Goal: Communication & Community: Answer question/provide support

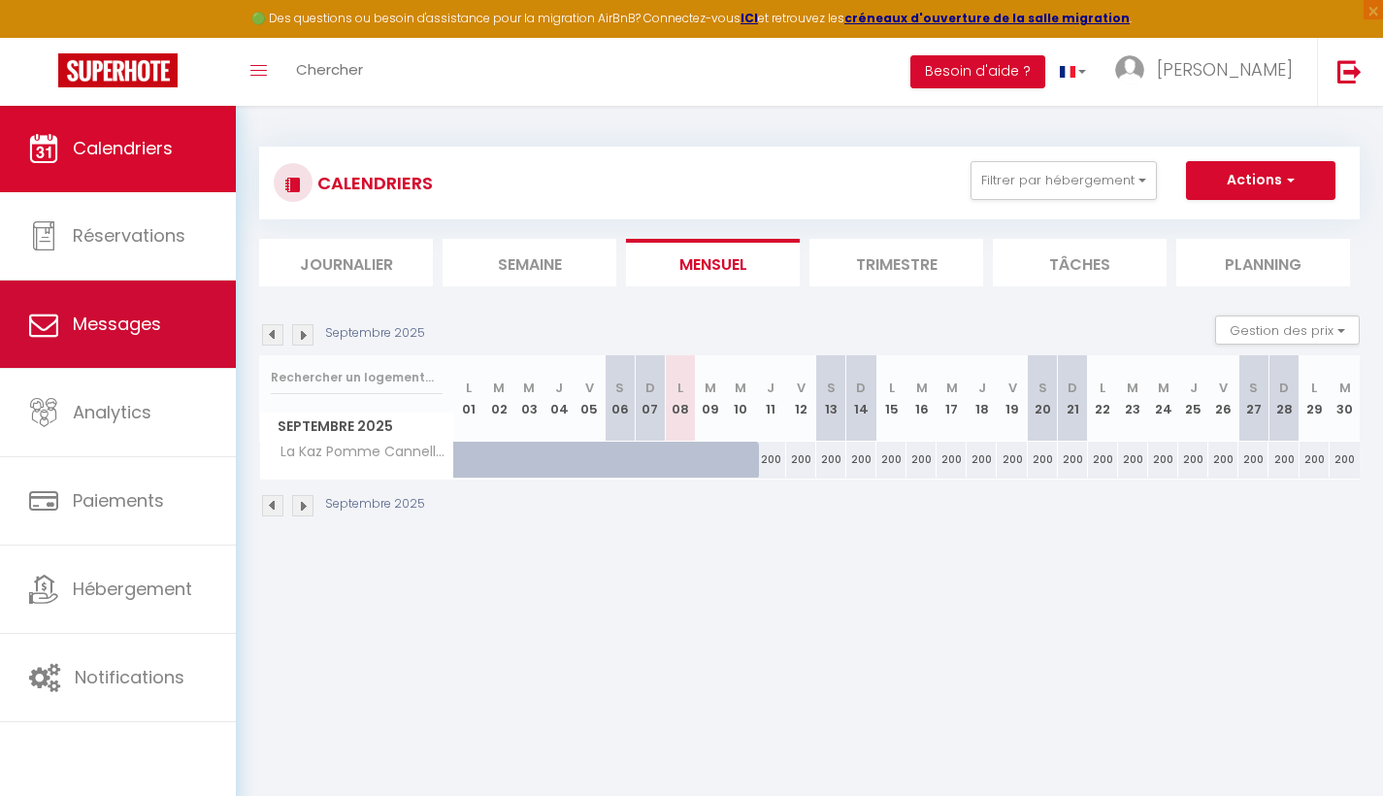
click at [151, 310] on link "Messages" at bounding box center [118, 324] width 236 height 87
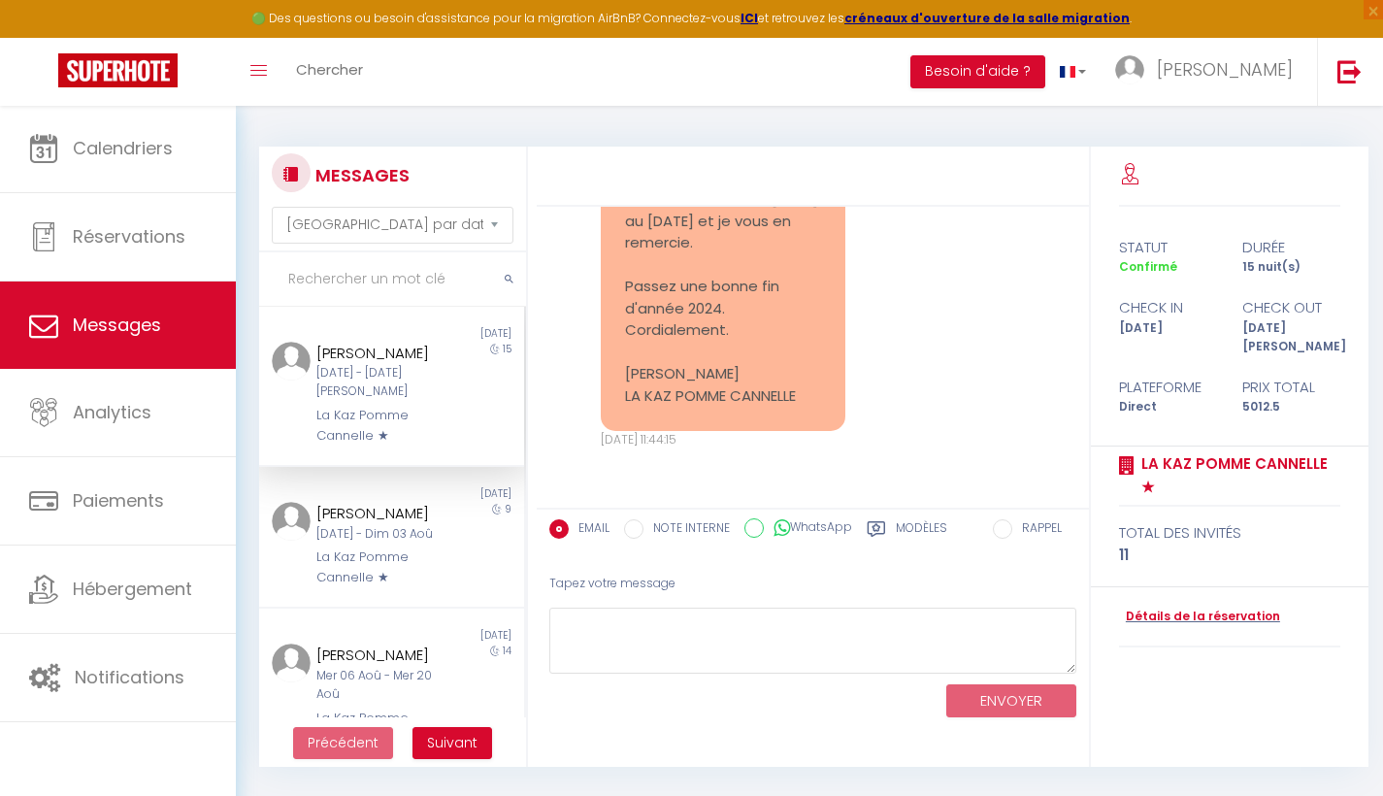
click at [401, 348] on div "[PERSON_NAME]" at bounding box center [380, 353] width 129 height 23
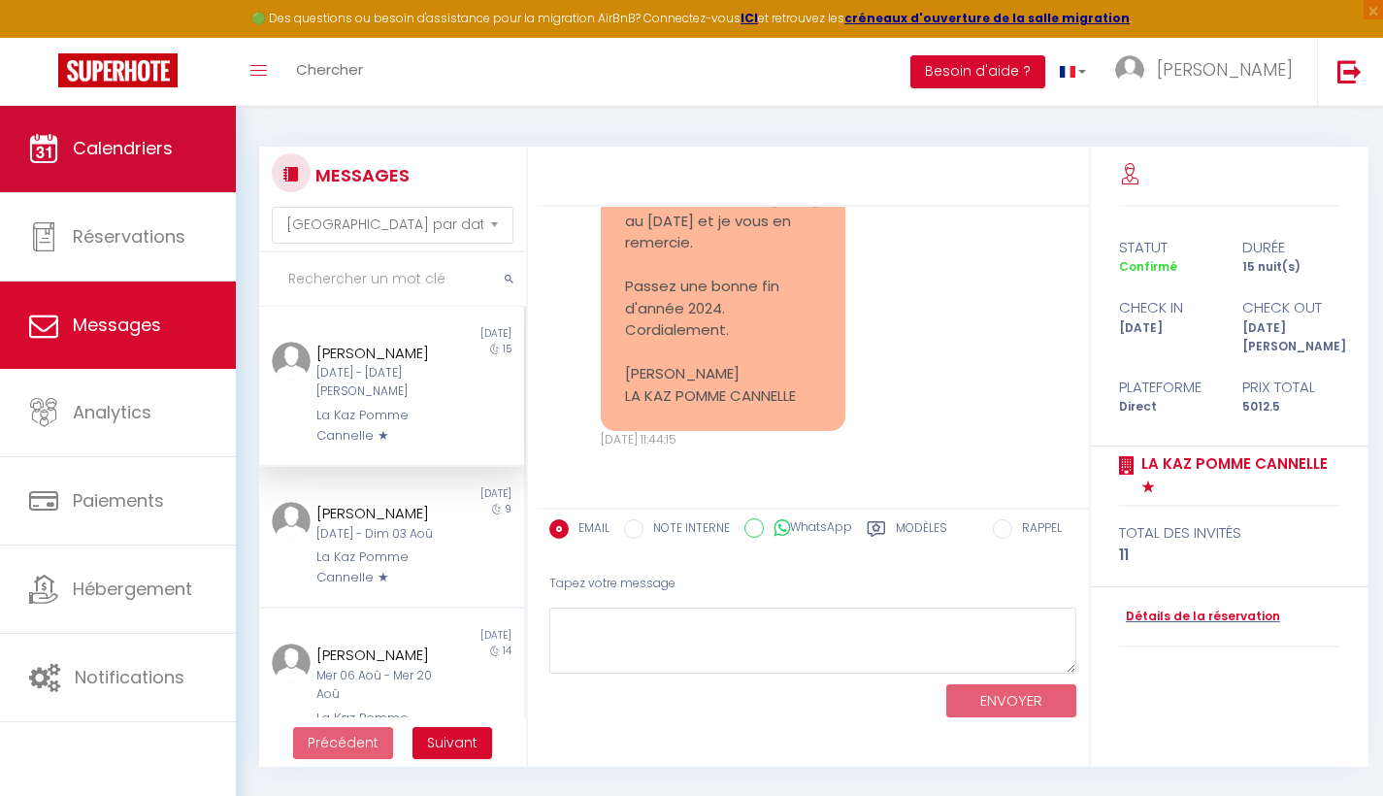
click at [139, 150] on span "Calendriers" at bounding box center [123, 148] width 100 height 24
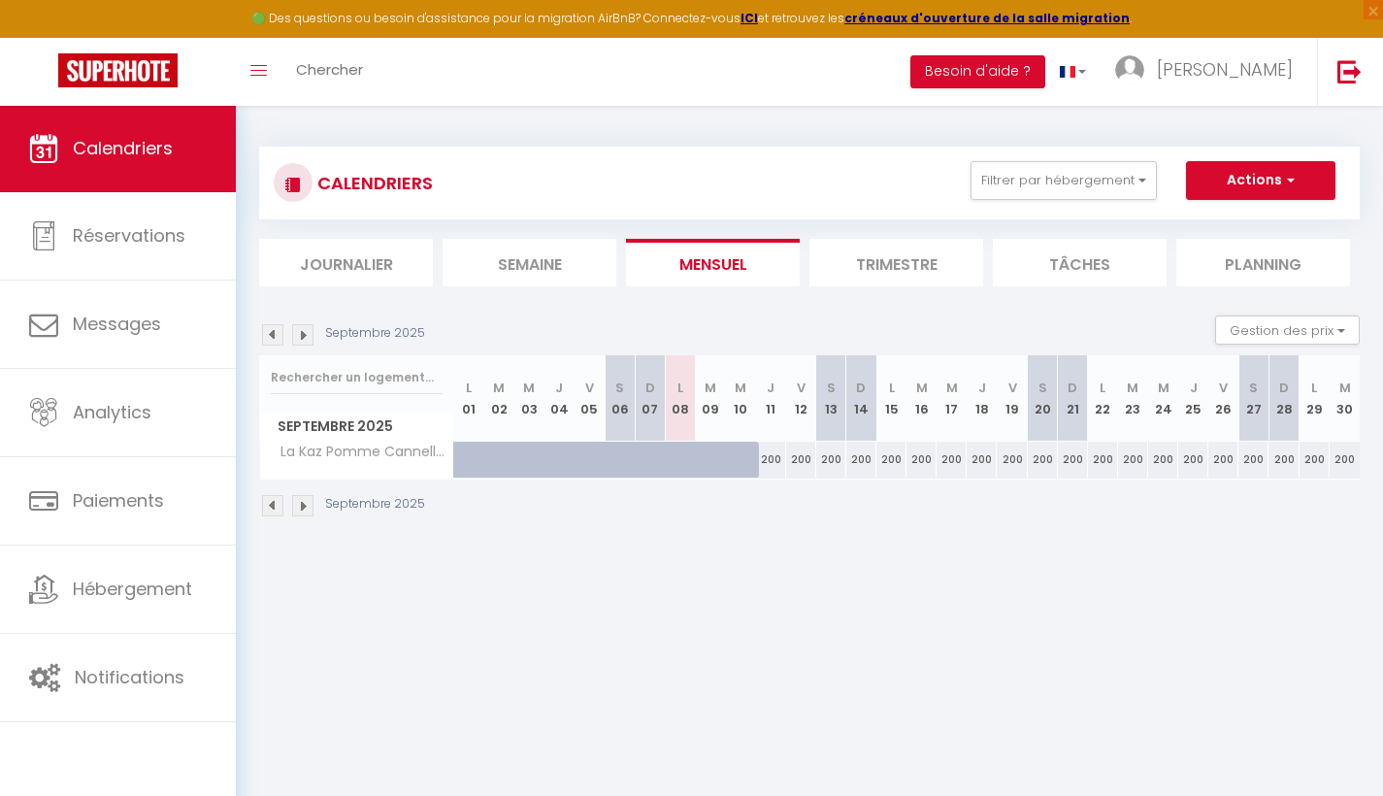
click at [312, 504] on img at bounding box center [302, 505] width 21 height 21
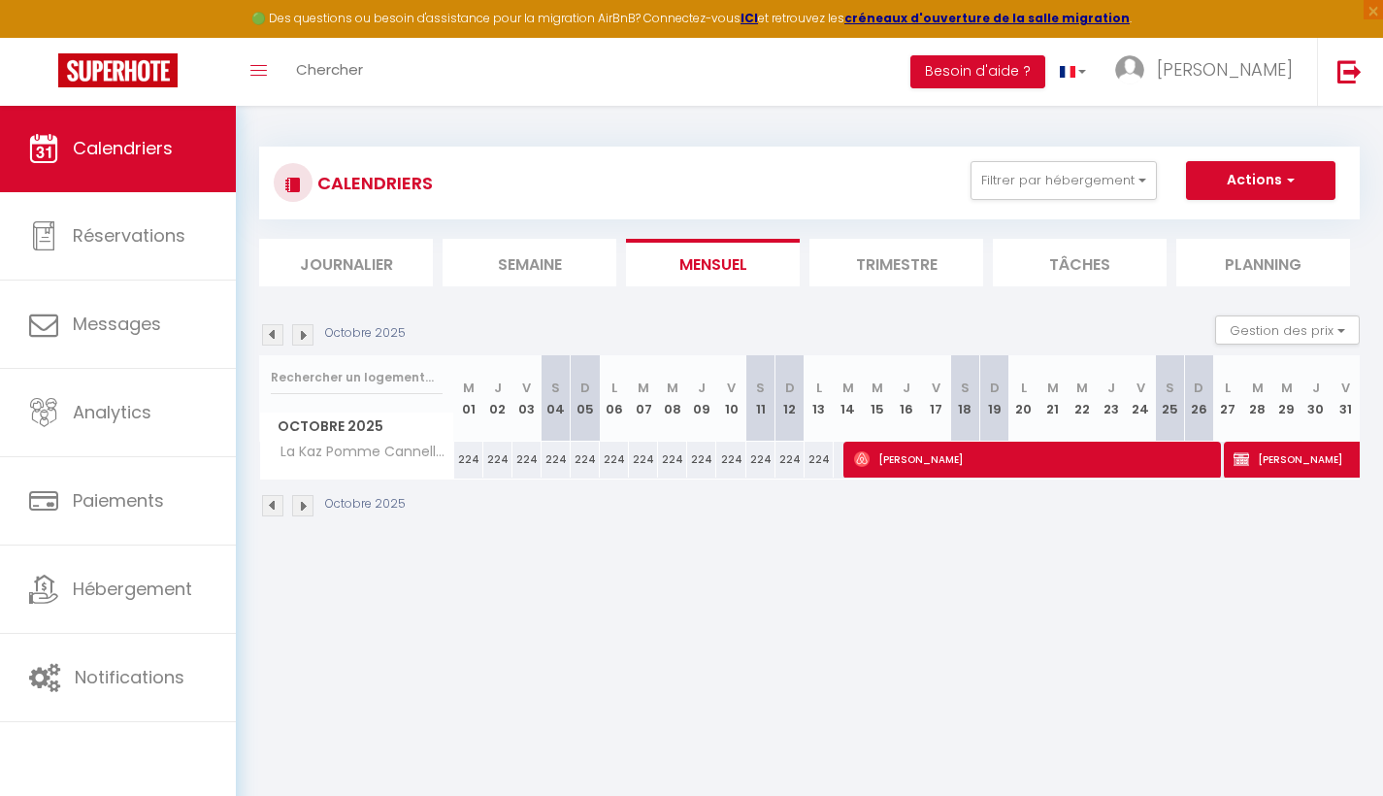
click at [308, 507] on img at bounding box center [302, 505] width 21 height 21
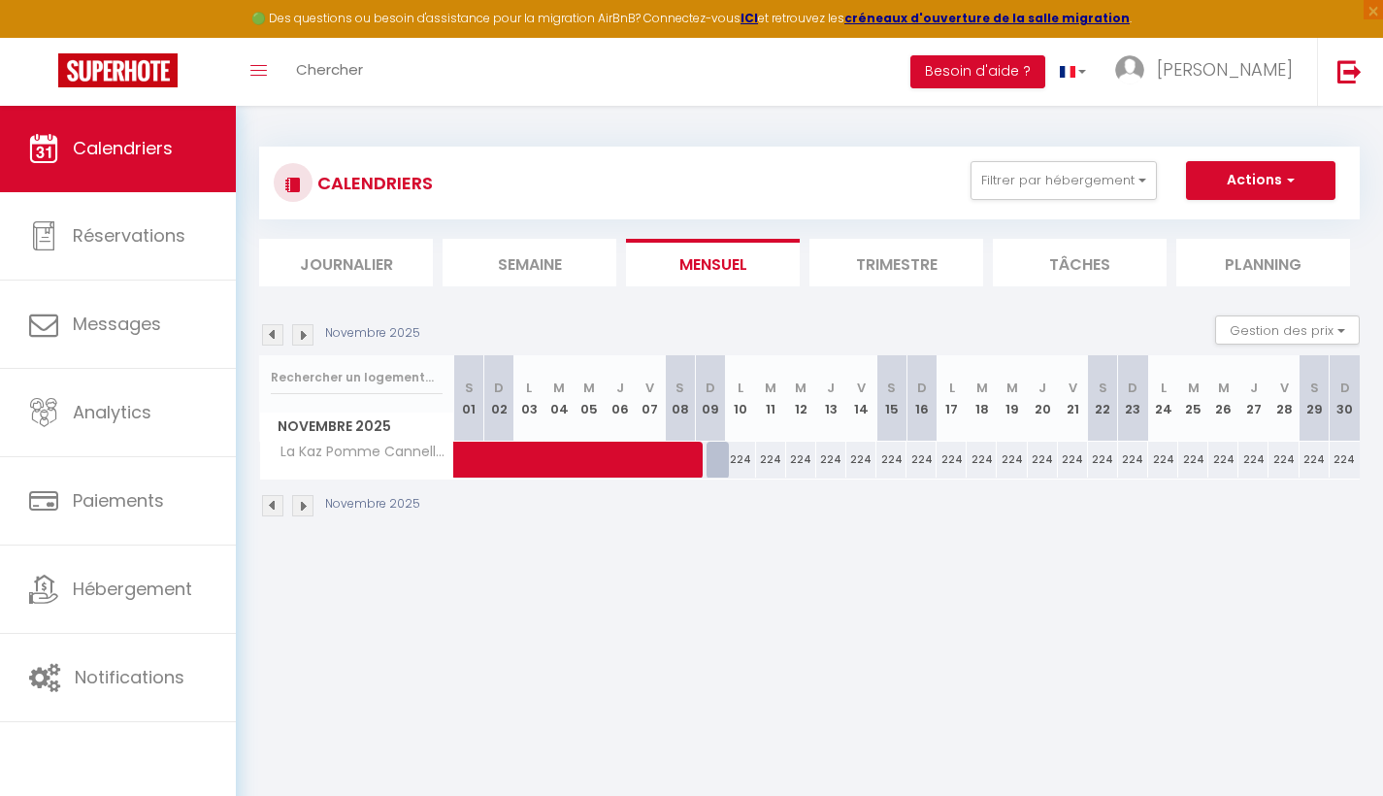
click at [308, 507] on img at bounding box center [302, 505] width 21 height 21
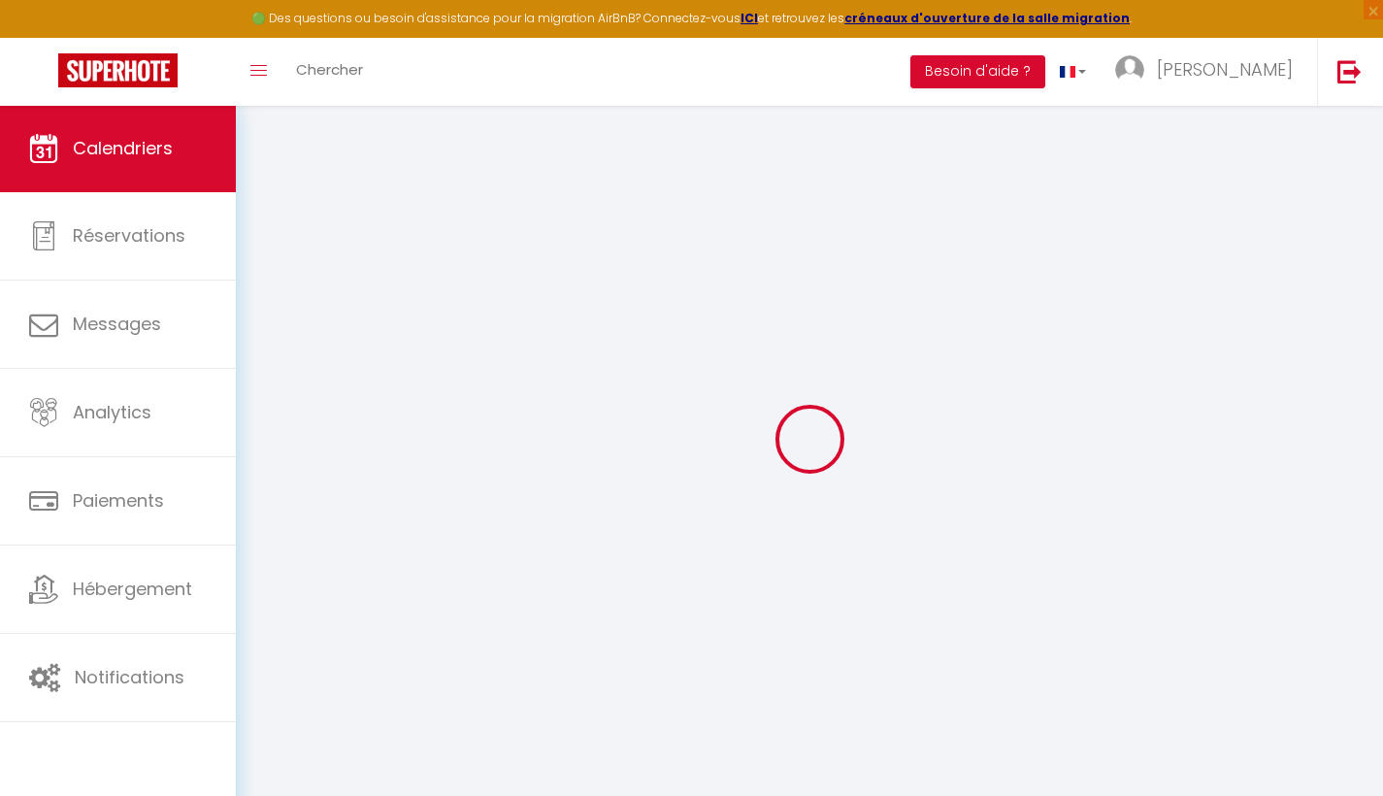
select select
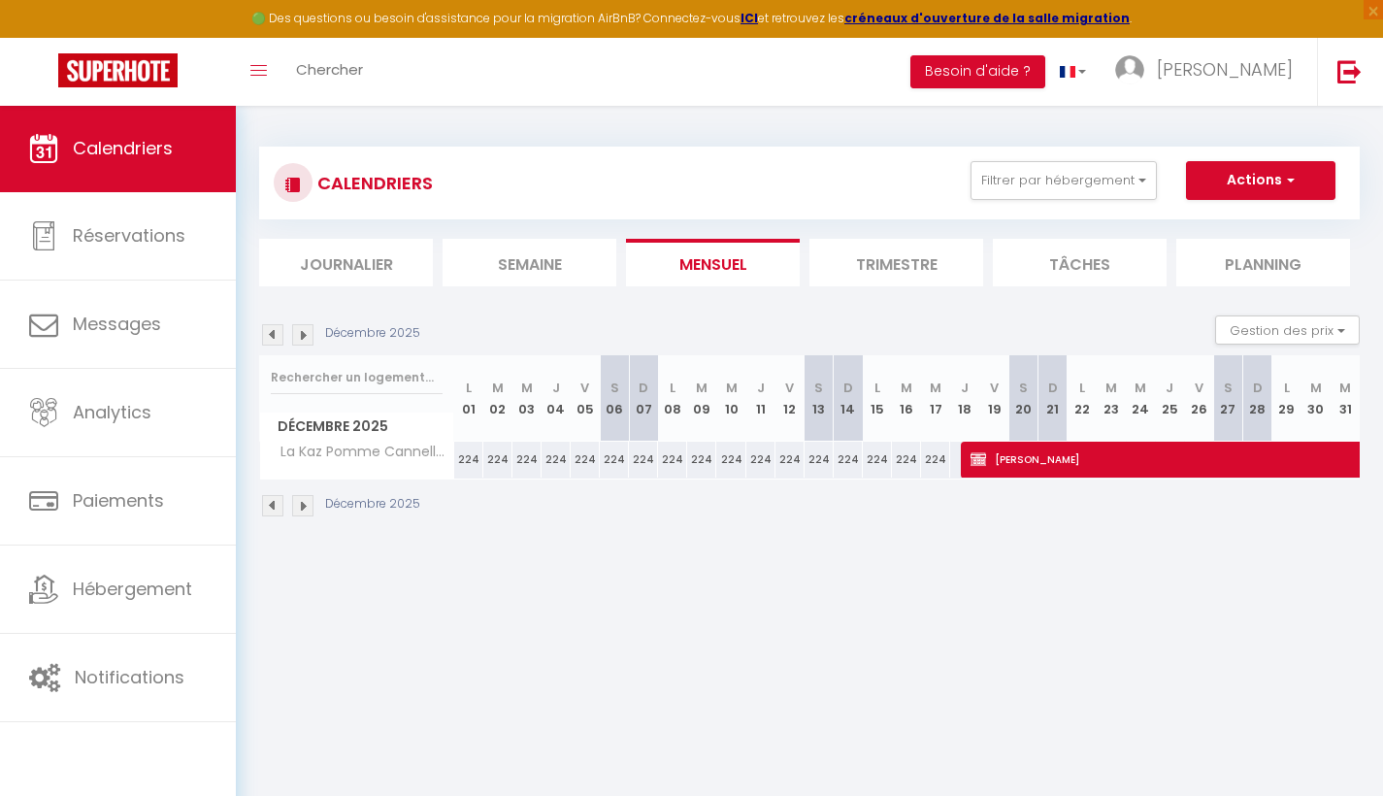
click at [1076, 454] on span "[PERSON_NAME]" at bounding box center [1306, 459] width 670 height 37
select select "OK"
select select "KO"
select select "1"
select select "0"
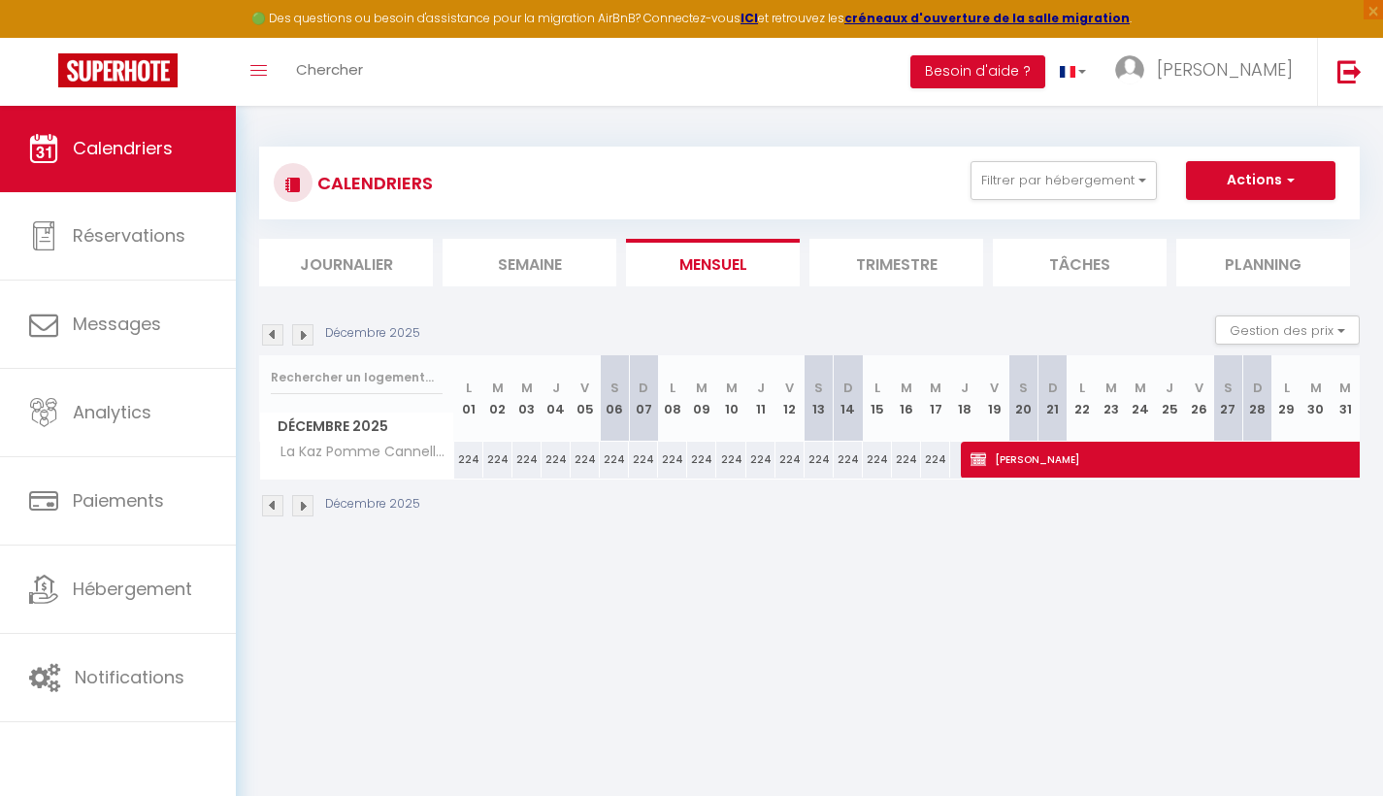
select select "1"
select select
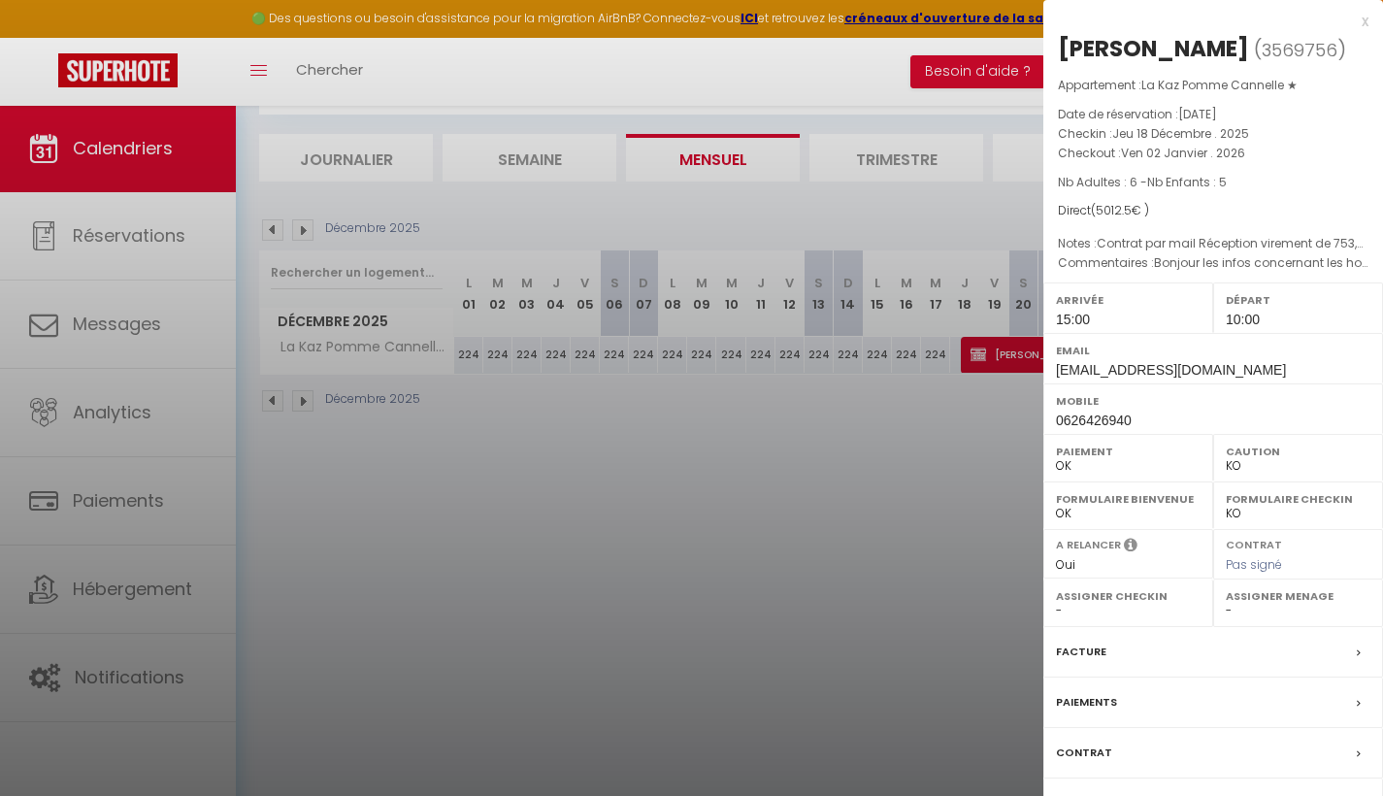
scroll to position [105, 0]
click at [1103, 749] on label "Contrat" at bounding box center [1084, 753] width 56 height 20
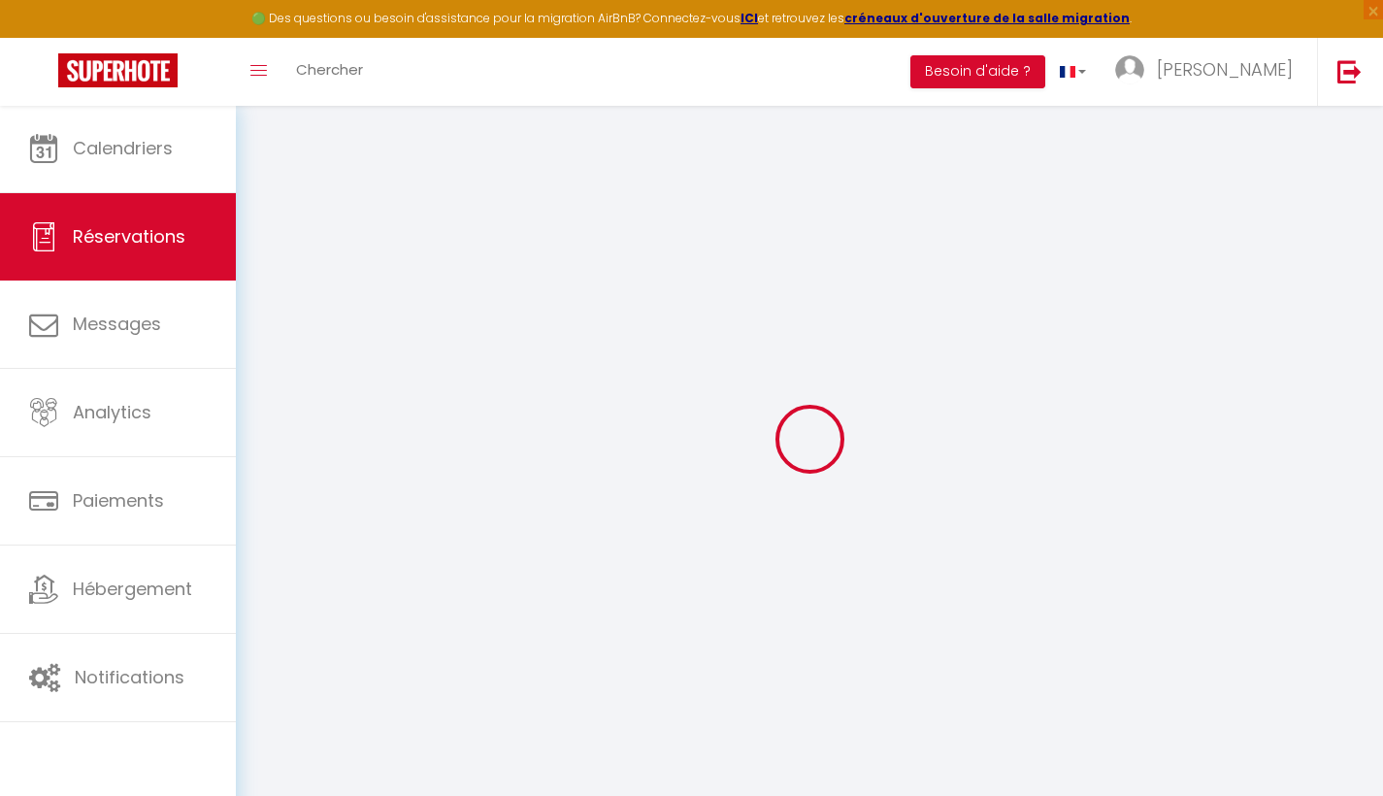
select select
checkbox input "false"
type textarea "Contrat par mail Réception virement de 753,73 € le [DATE] Réception virement 75…"
type textarea "Bonjour les infos concernant les horaires d'arrivée et de départ vous seront co…"
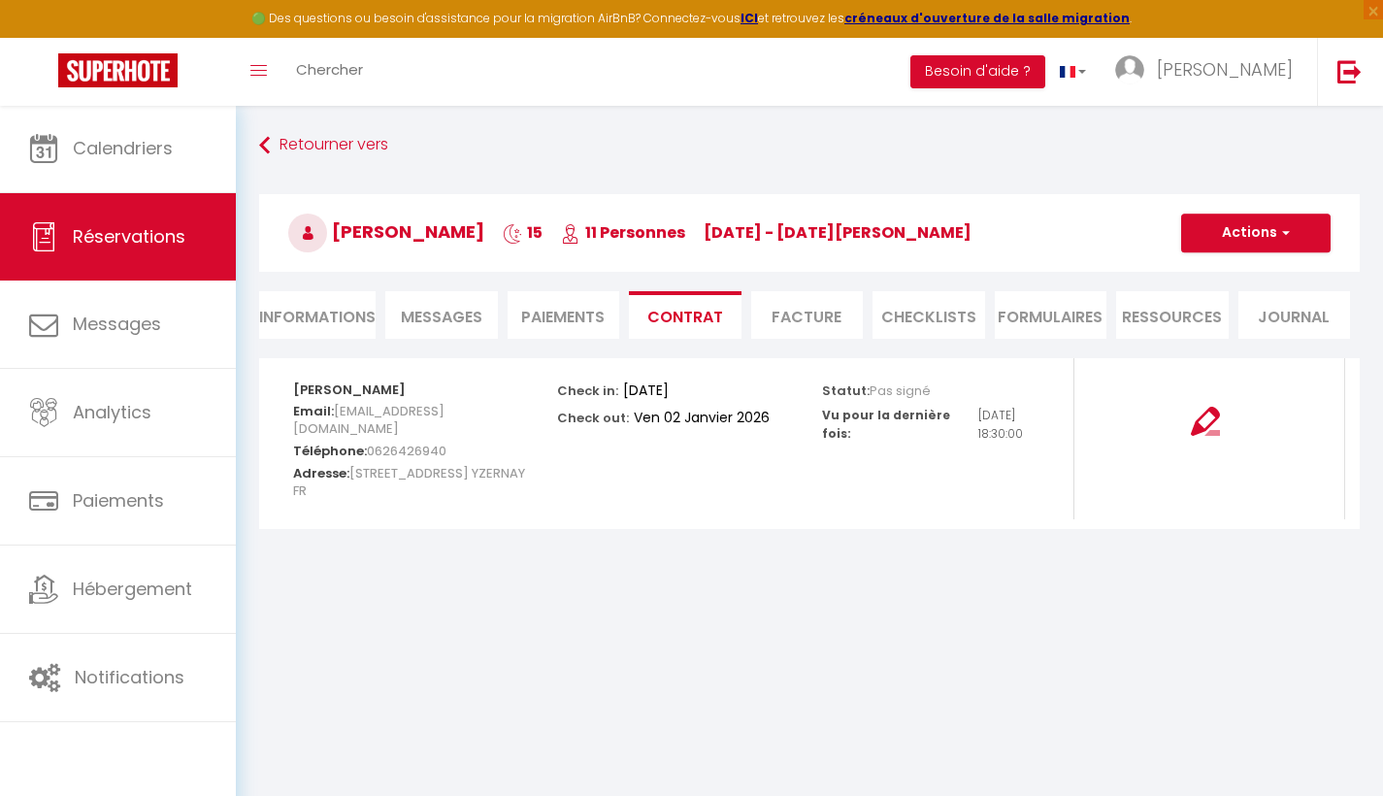
click at [448, 314] on span "Messages" at bounding box center [442, 317] width 82 height 22
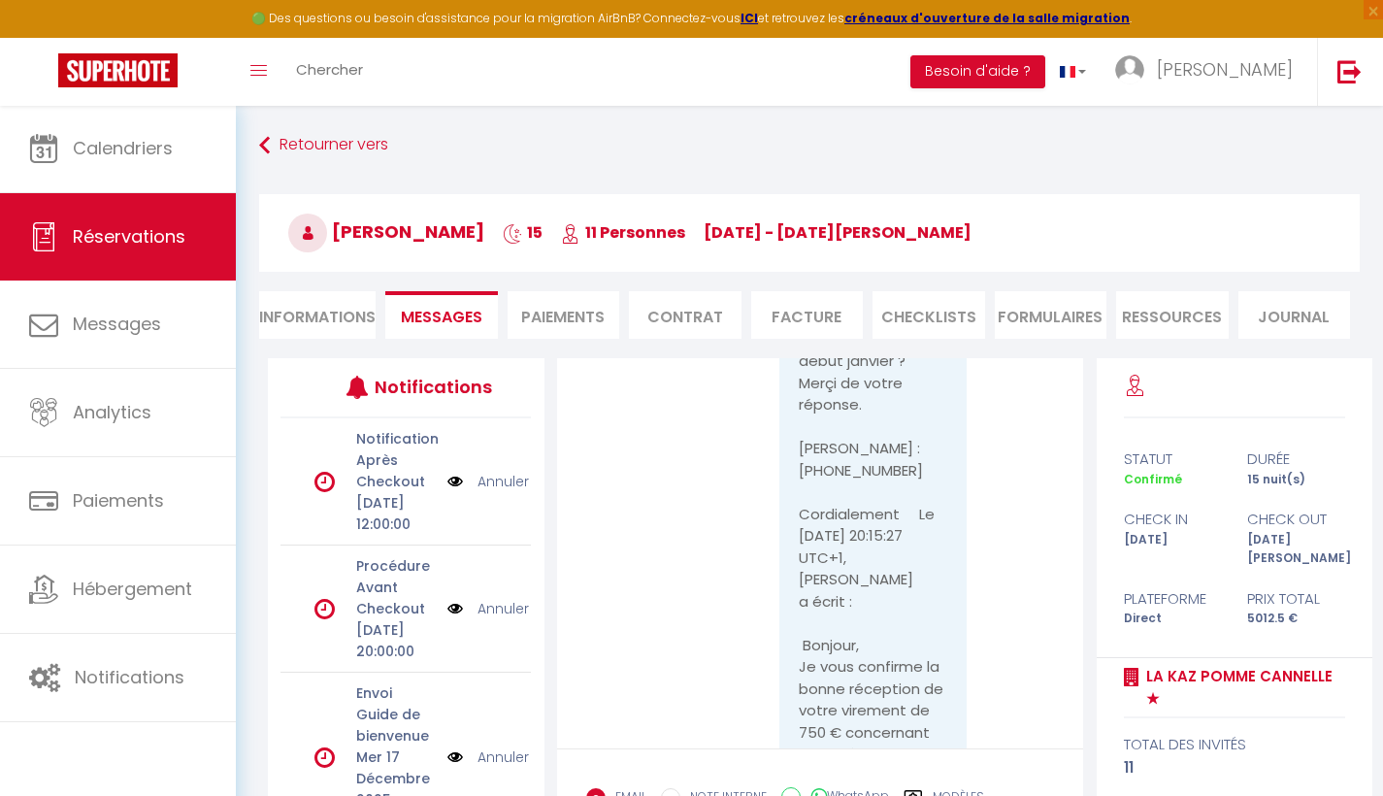
scroll to position [17910, 0]
drag, startPoint x: 791, startPoint y: 623, endPoint x: 903, endPoint y: 621, distance: 111.6
click at [903, 621] on pre "Bonjour Je reviens vers vous concernant la location de la kaz pomme cannelle du…" at bounding box center [873, 445] width 149 height 1158
drag, startPoint x: 910, startPoint y: 621, endPoint x: 788, endPoint y: 621, distance: 122.3
click at [788, 621] on div "Bonjour Je reviens vers vous concernant la location de la kaz pomme cannelle du…" at bounding box center [872, 445] width 187 height 1197
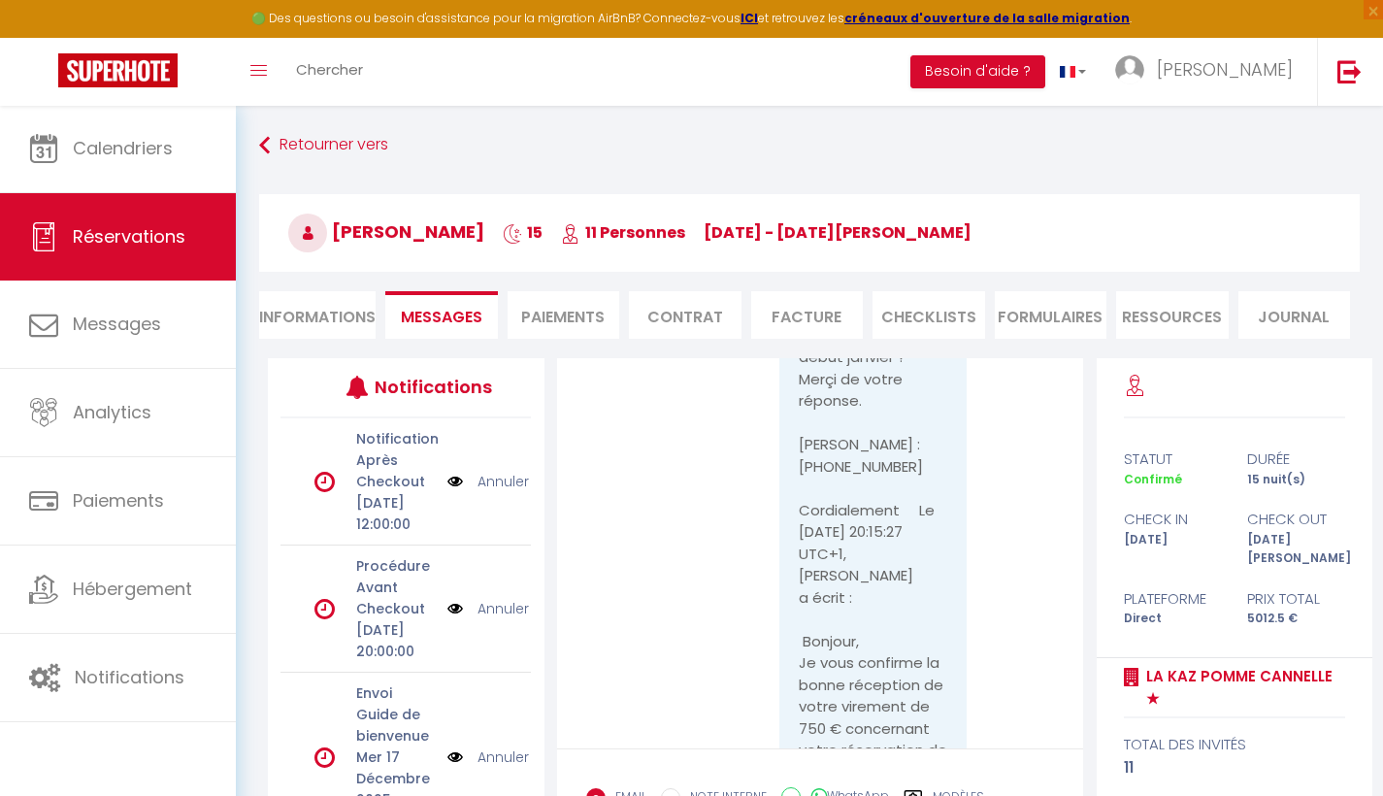
click at [342, 297] on li "Informations" at bounding box center [317, 315] width 116 height 48
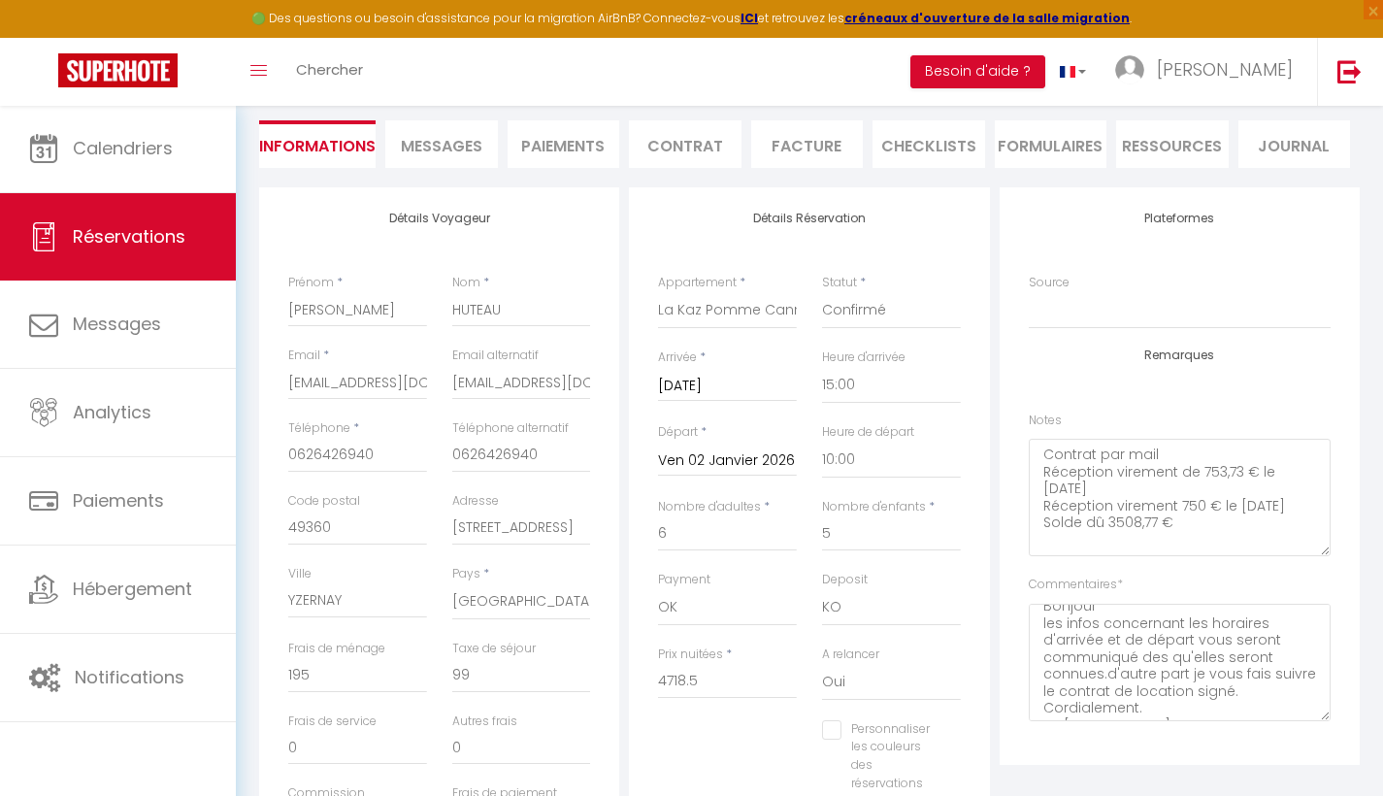
scroll to position [2, 0]
click at [1206, 520] on textarea "Contrat par mail Réception virement de 753,73 € le [DATE] Réception virement 75…" at bounding box center [1180, 497] width 302 height 117
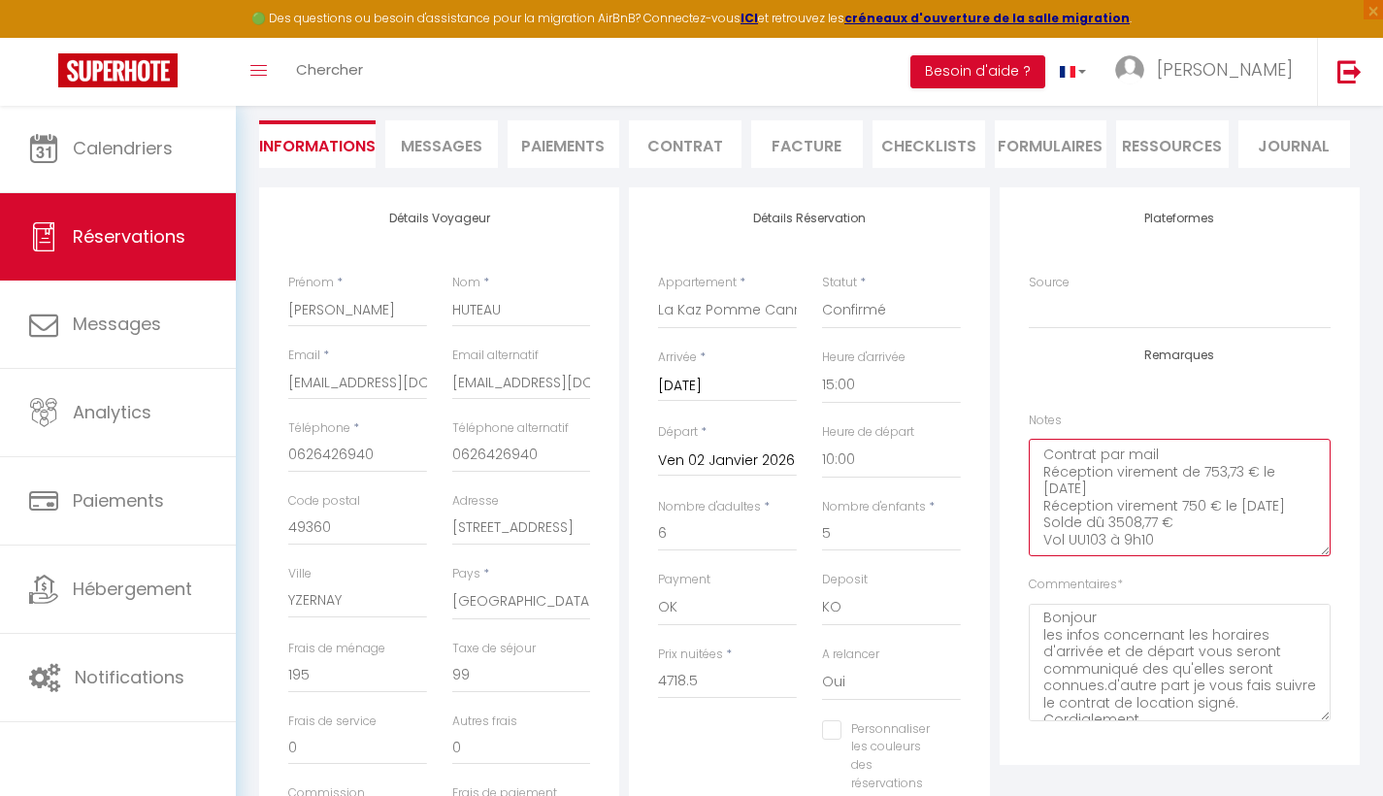
type textarea "Contrat par mail Réception virement de 753,73 € le [DATE] Réception virement 75…"
click at [469, 135] on span "Messages" at bounding box center [442, 146] width 82 height 22
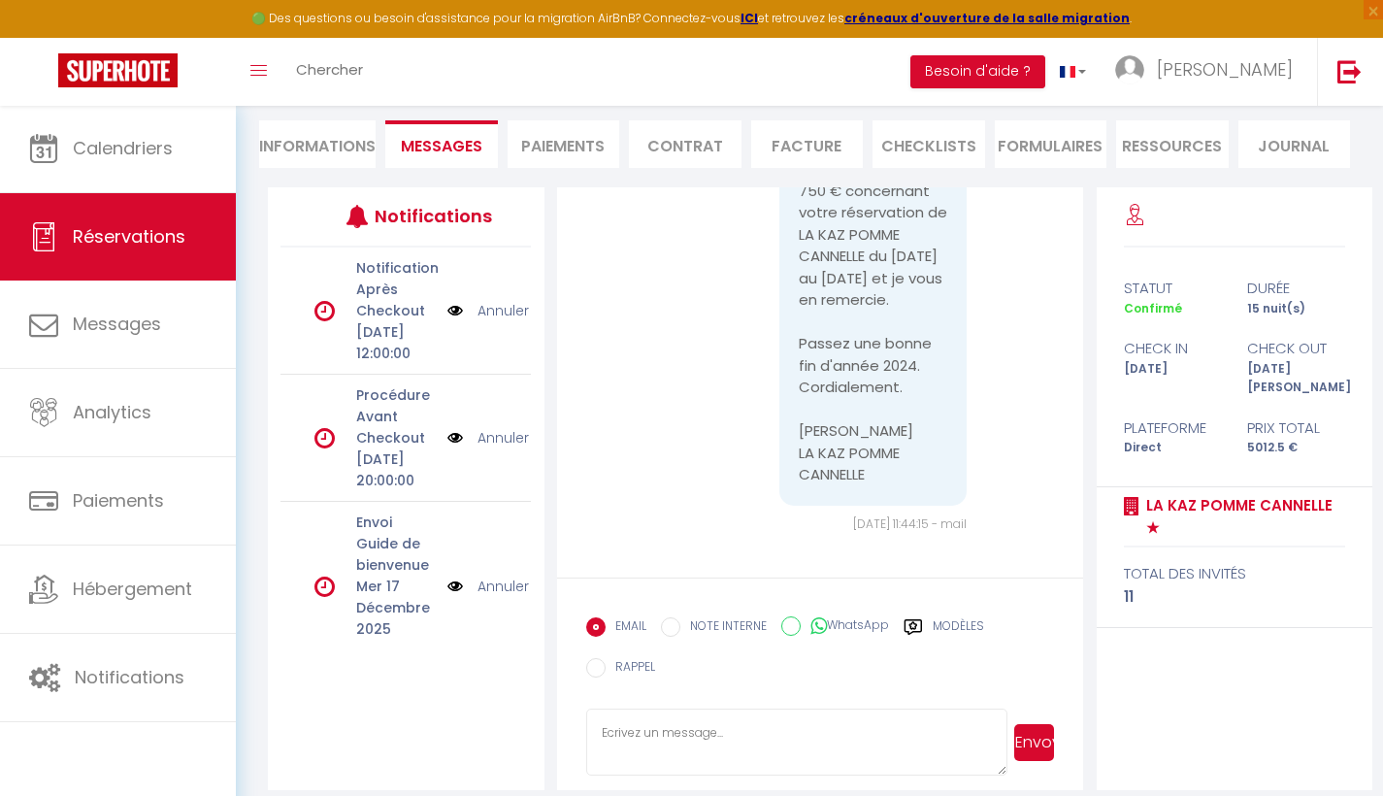
scroll to position [18449, 0]
click at [451, 138] on span "Messages" at bounding box center [442, 146] width 82 height 22
click at [635, 729] on textarea at bounding box center [797, 743] width 422 height 68
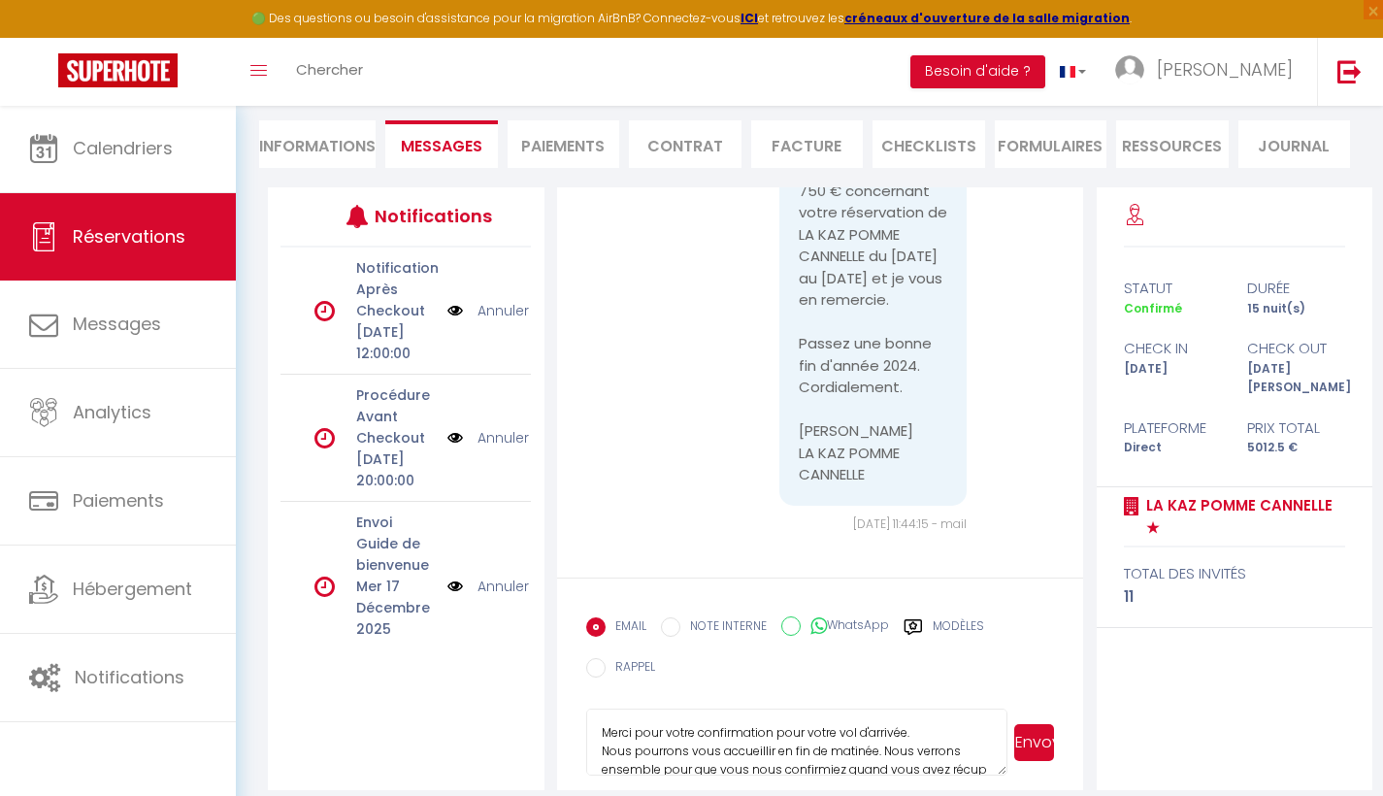
scroll to position [53, 0]
click at [873, 732] on textarea "Bonjour, Merci pour votre confirmation pour votre vol d'arrivée. Nous pourrons …" at bounding box center [797, 743] width 422 height 68
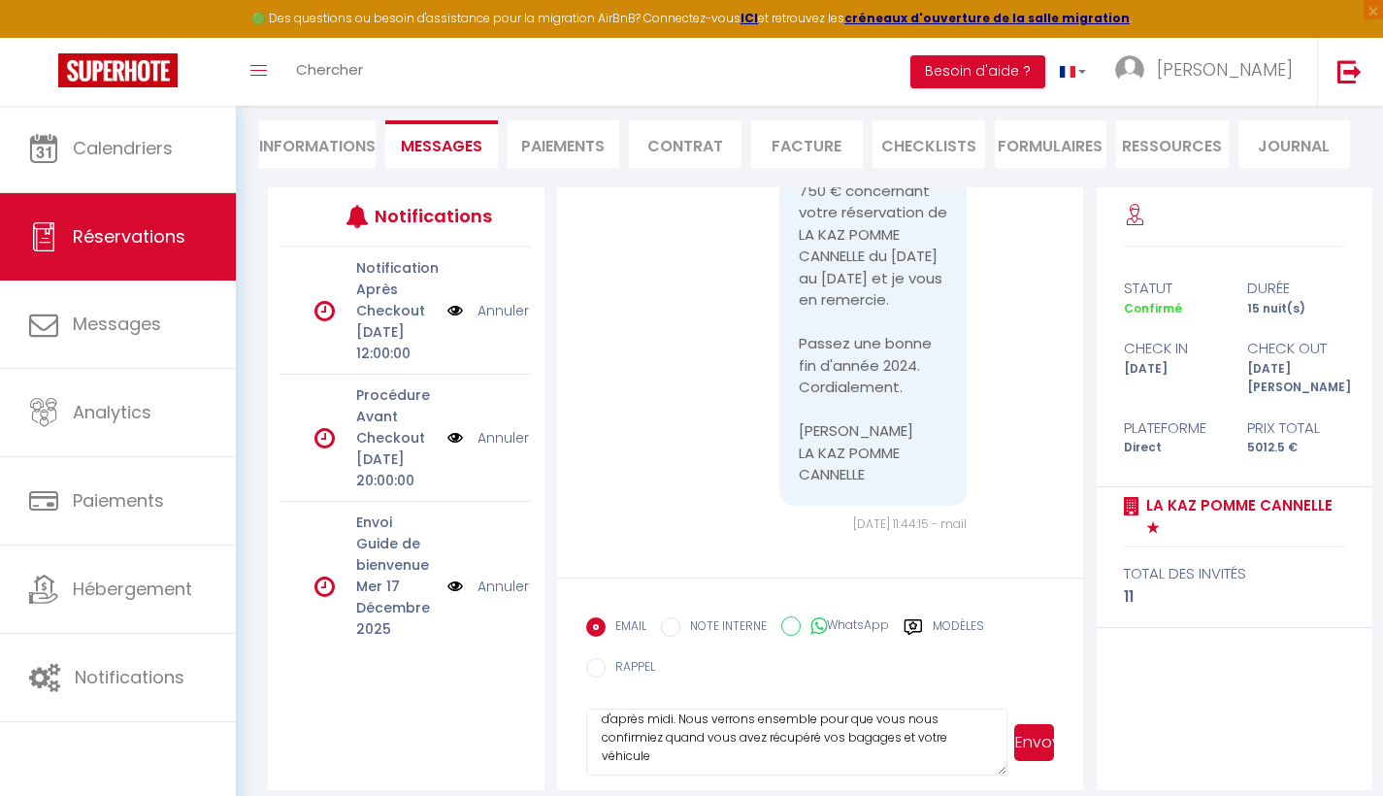
scroll to position [85, 0]
click at [718, 757] on textarea "Bonjour, Merci pour votre confirmation pour votre vol d'arrivée. Nous pourrons …" at bounding box center [797, 743] width 422 height 68
click at [924, 746] on textarea "Bonjour, Merci pour votre confirmation pour votre vol d'arrivée. Nous pourrons …" at bounding box center [797, 743] width 422 height 68
click at [924, 747] on textarea "Bonjour, Merci pour votre confirmation pour votre vol d'arrivée. Nous pourrons …" at bounding box center [797, 743] width 422 height 68
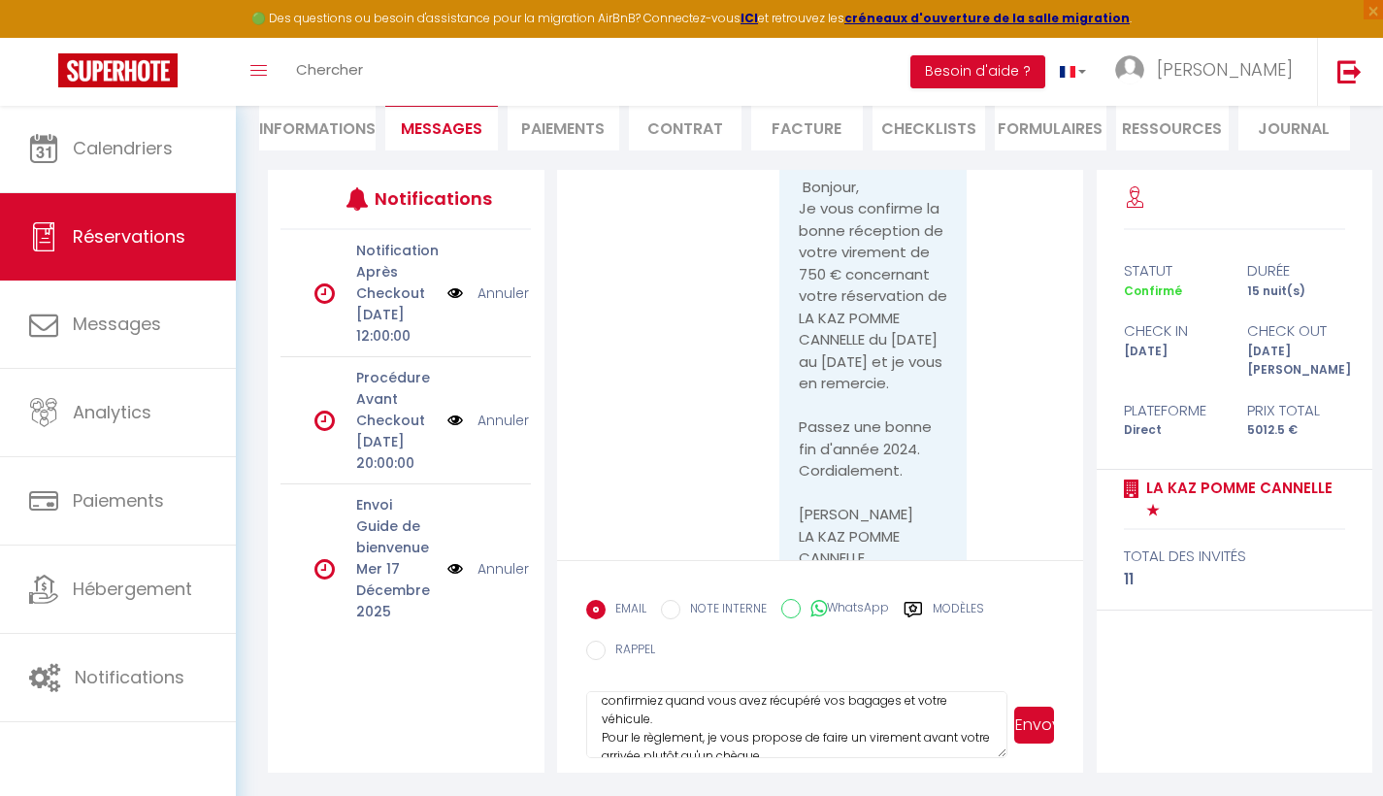
scroll to position [188, 0]
click at [679, 746] on textarea "Bonjour, Merci pour votre confirmation pour votre vol d'arrivée. Nous pourrons …" at bounding box center [797, 725] width 422 height 68
click at [679, 747] on textarea "Bonjour, Merci pour votre confirmation pour votre vol d'arrivée. Nous pourrons …" at bounding box center [797, 725] width 422 height 68
drag, startPoint x: 849, startPoint y: 746, endPoint x: 888, endPoint y: 748, distance: 38.9
click at [888, 748] on textarea "Bonjour, Merci pour votre confirmation pour votre vol d'arrivée. Nous pourrons …" at bounding box center [797, 725] width 422 height 68
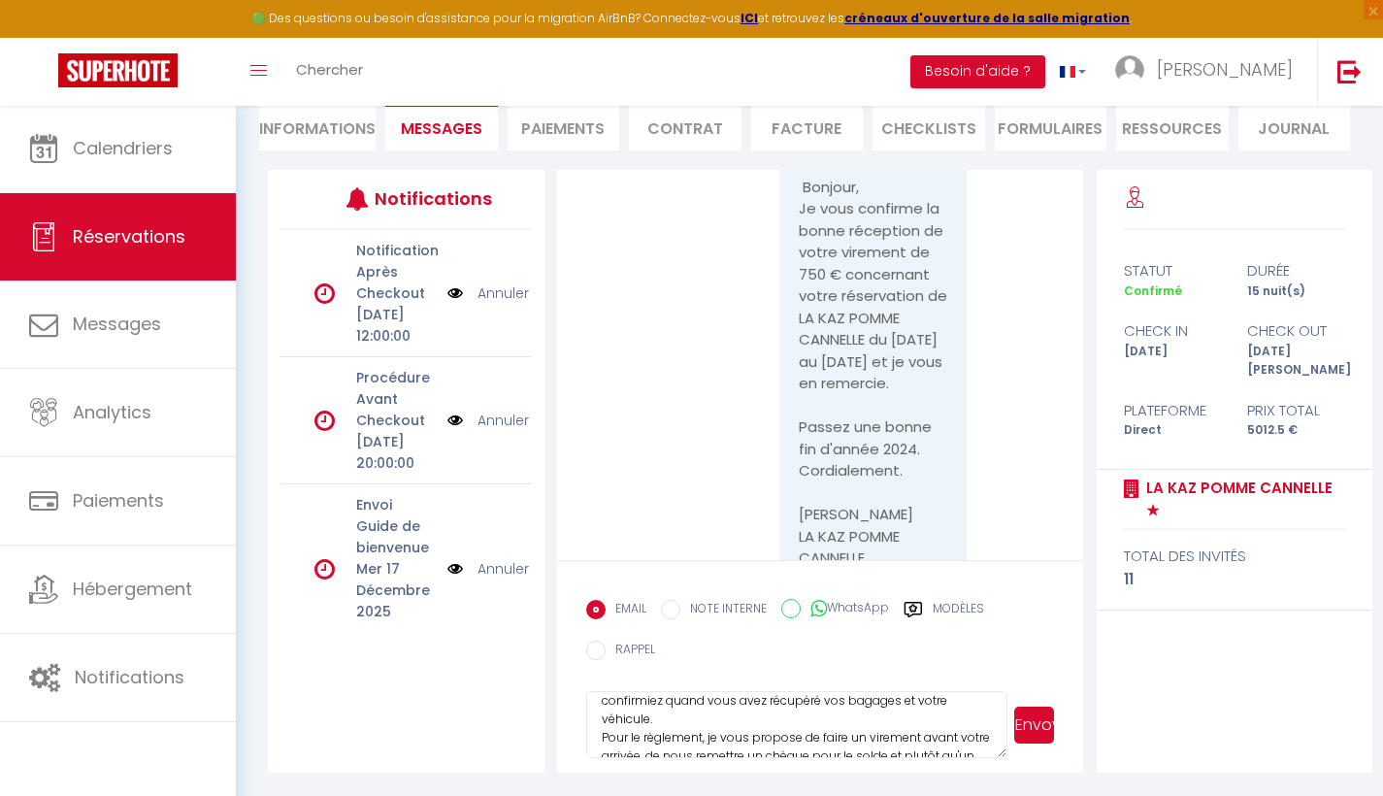
click at [888, 748] on textarea "Bonjour, Merci pour votre confirmation pour votre vol d'arrivée. Nous pourrons …" at bounding box center [797, 725] width 422 height 68
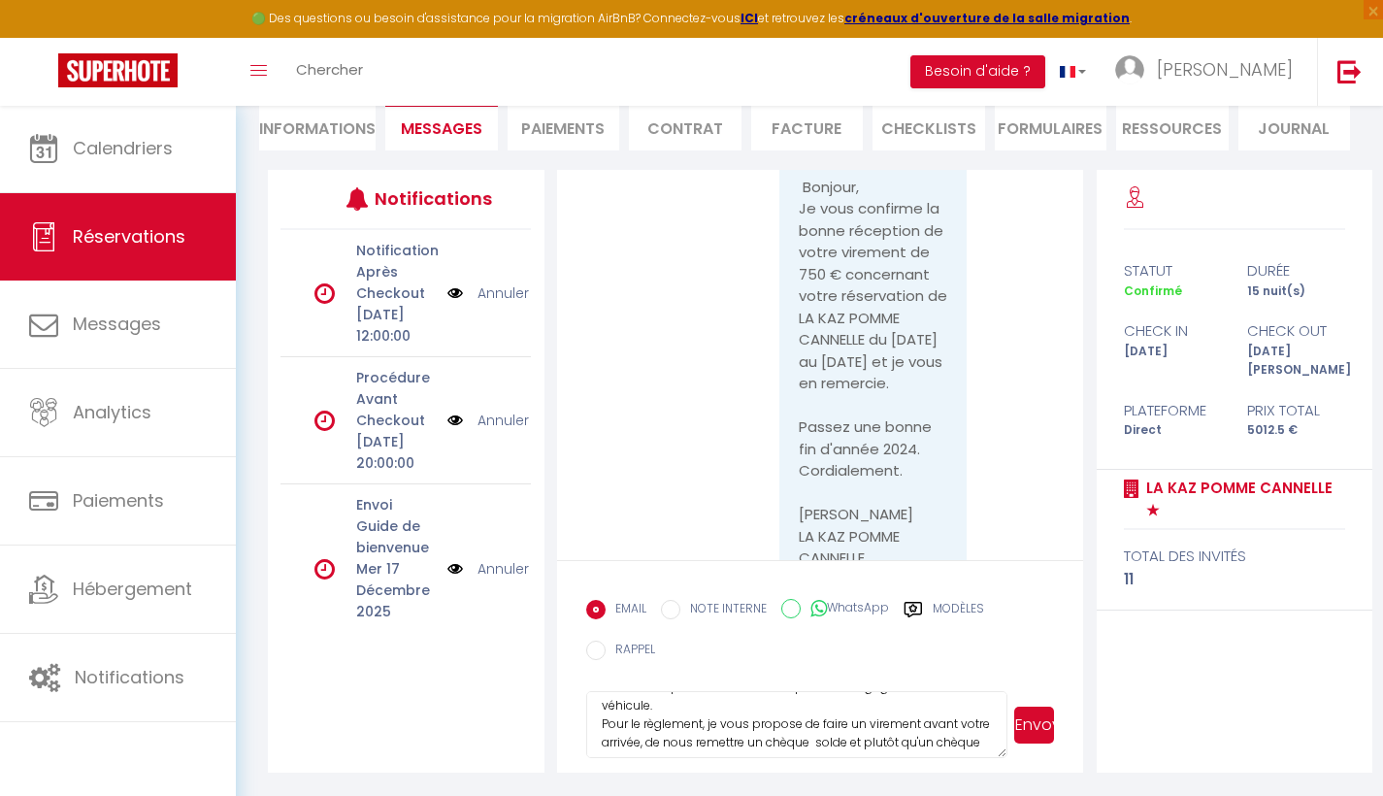
scroll to position [132, 0]
click at [923, 705] on textarea "Bonjour, Merci pour votre confirmation pour votre vol d'arrivée. Nous pourrons …" at bounding box center [797, 725] width 422 height 68
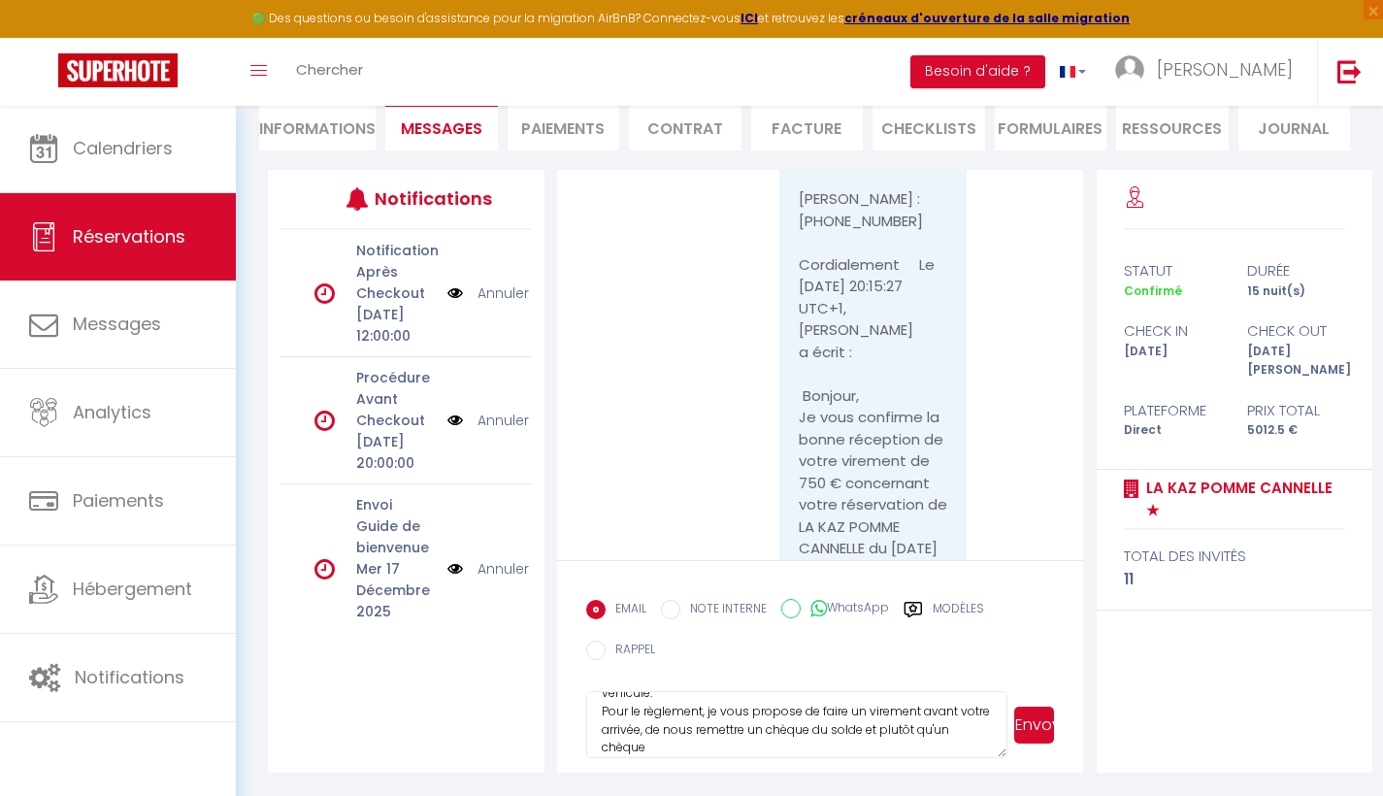
scroll to position [17963, 0]
type textarea "Bonjour, Merci pour votre confirmation pour votre vol d'arrivée. Nous pourrons …"
click at [352, 130] on li "Informations" at bounding box center [317, 127] width 116 height 48
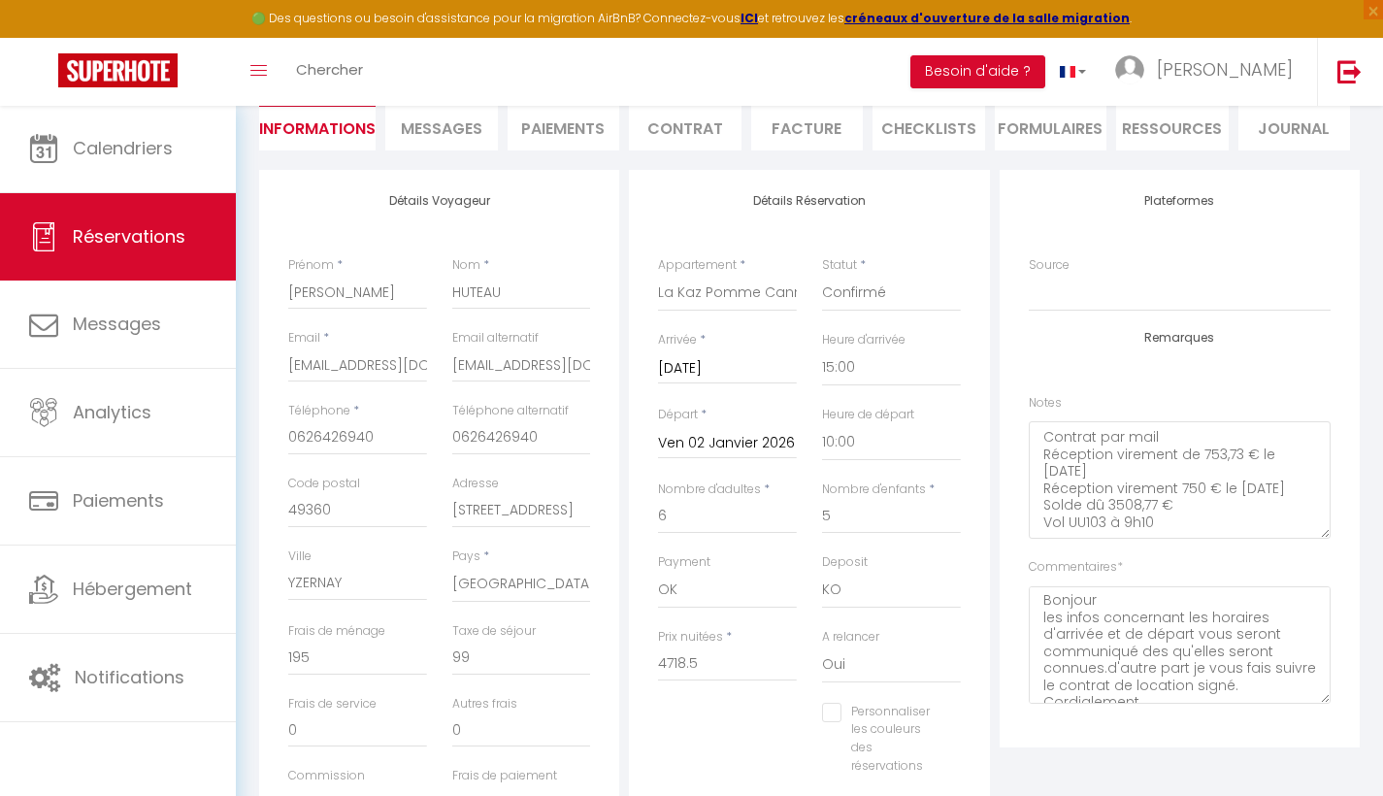
checkbox input "false"
click at [464, 127] on span "Messages" at bounding box center [442, 128] width 82 height 22
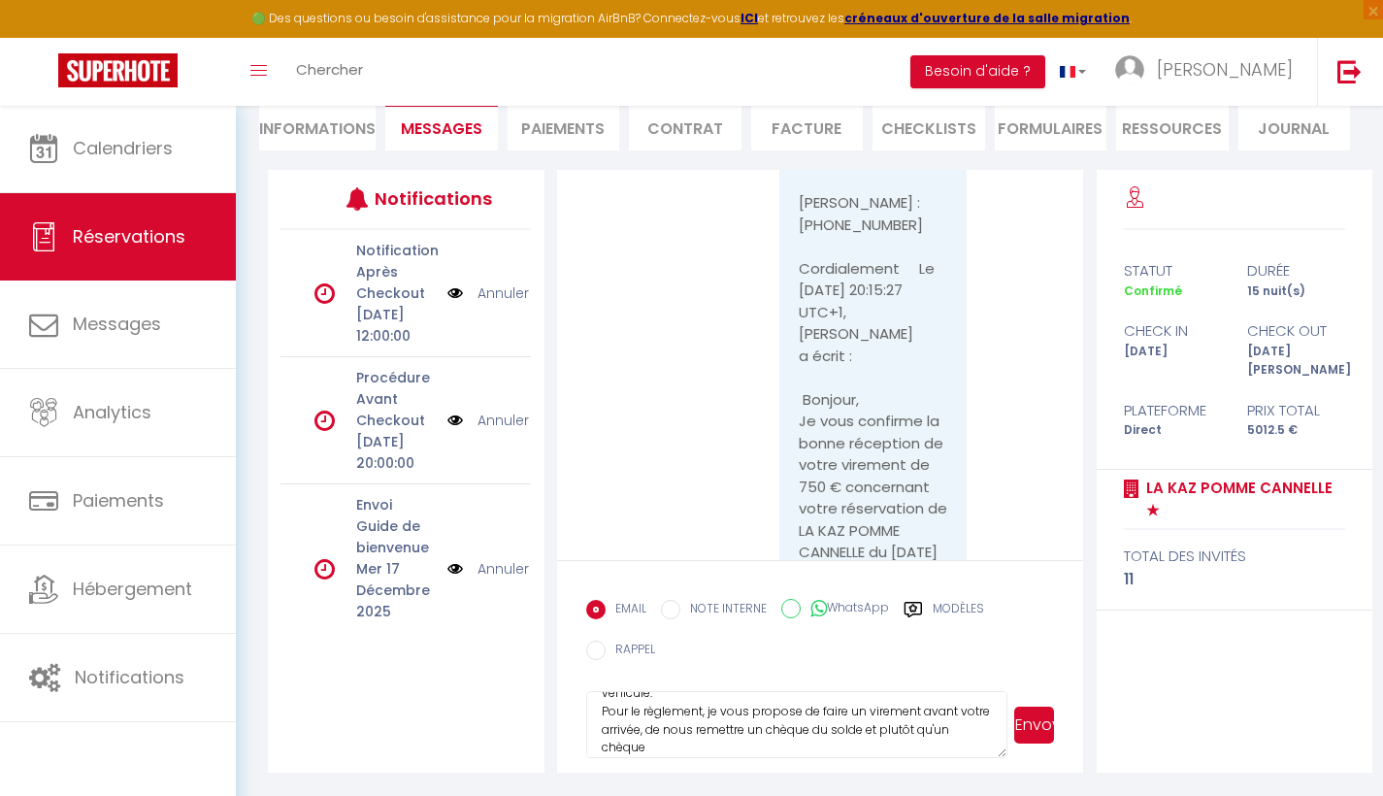
drag, startPoint x: 707, startPoint y: 706, endPoint x: 746, endPoint y: 769, distance: 74.6
click at [707, 706] on textarea "Bonjour, Merci pour votre confirmation pour votre vol d'arrivée. Nous pourrons …" at bounding box center [797, 725] width 422 height 68
drag, startPoint x: 907, startPoint y: 741, endPoint x: 594, endPoint y: 736, distance: 312.6
click at [594, 736] on textarea "Bonjour, Merci pour votre confirmation pour votre vol d'arrivée. Nous pourrons …" at bounding box center [797, 725] width 422 height 68
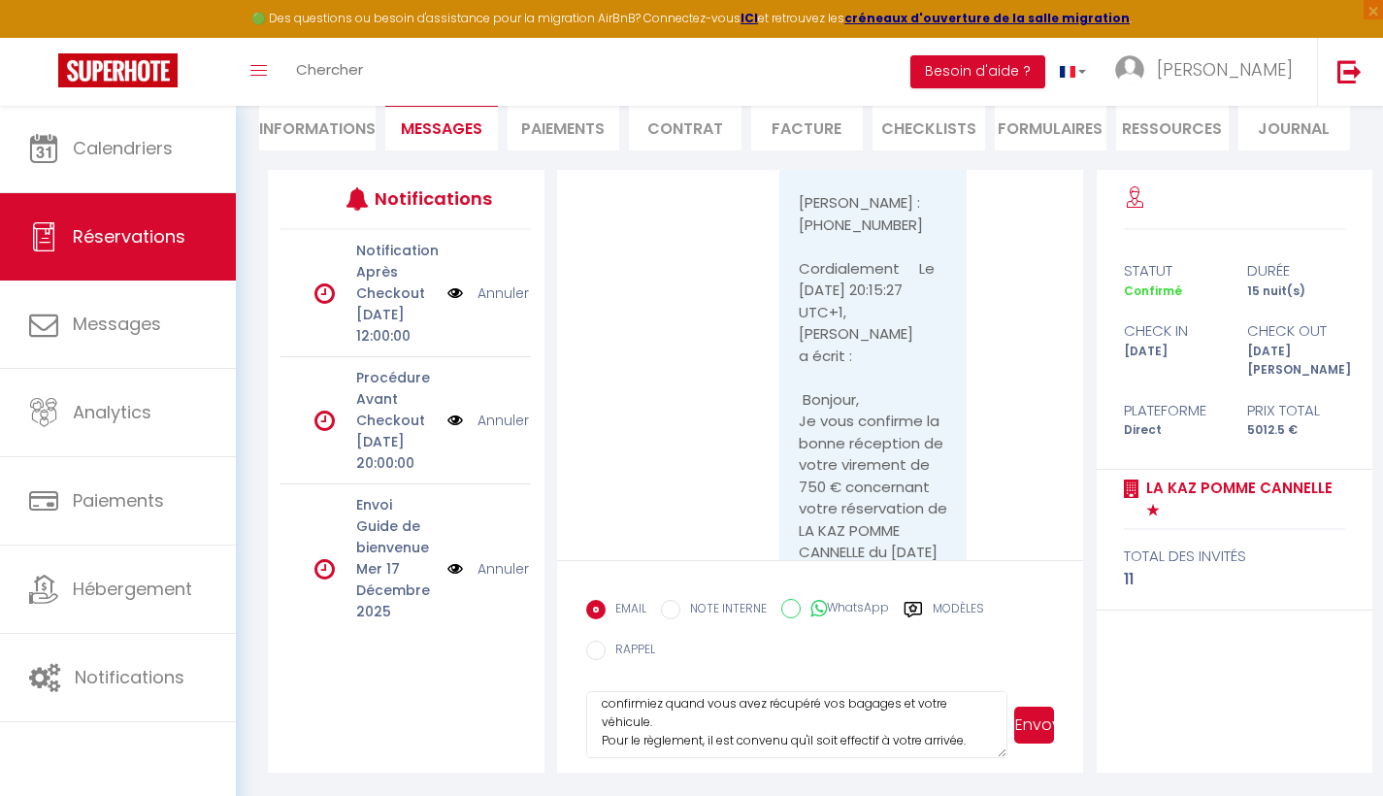
scroll to position [106, 0]
click at [791, 727] on textarea "Bonjour, Merci pour votre confirmation pour votre vol d'arrivée. Nous pourrons …" at bounding box center [797, 725] width 422 height 68
click at [685, 129] on li "Contrat" at bounding box center [685, 127] width 113 height 48
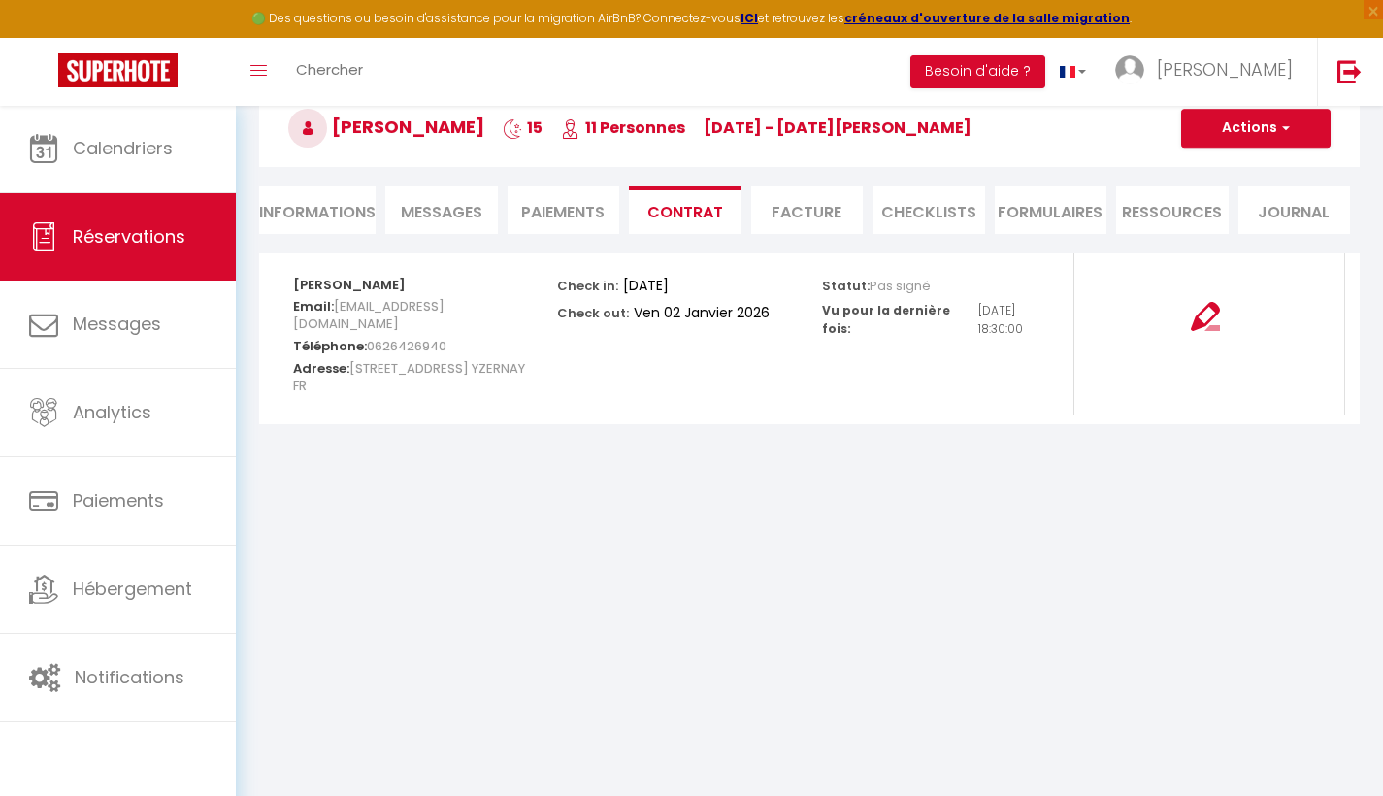
click at [1196, 309] on img at bounding box center [1205, 316] width 29 height 29
click at [456, 211] on span "Messages" at bounding box center [442, 212] width 82 height 22
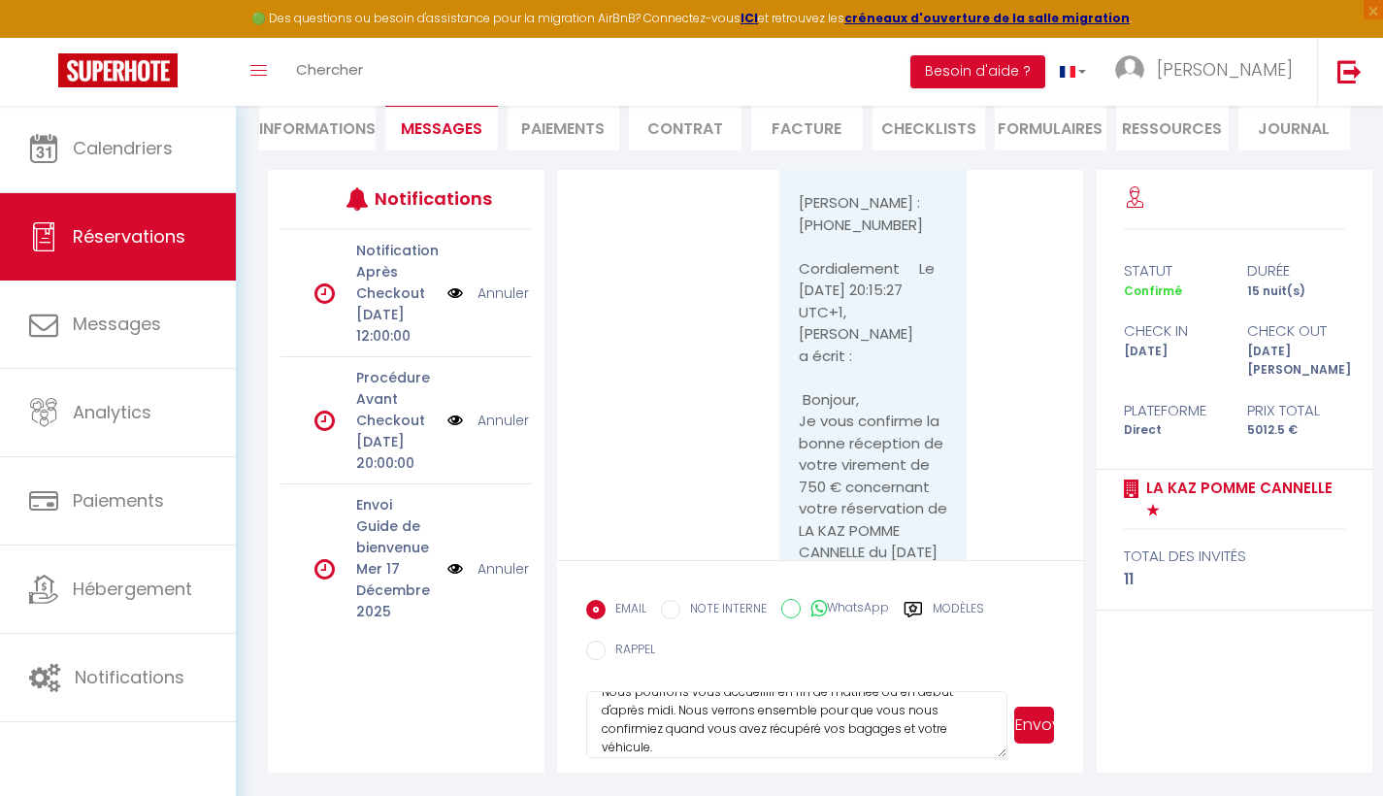
scroll to position [83, 0]
click at [667, 738] on textarea "Bonjour, Merci pour votre confirmation pour votre vol d'arrivée. Nous pourrons …" at bounding box center [797, 725] width 422 height 68
click at [664, 719] on textarea "Bonjour, Merci pour votre confirmation pour votre vol d'arrivée. Nous pourrons …" at bounding box center [797, 725] width 422 height 68
drag, startPoint x: 645, startPoint y: 737, endPoint x: 645, endPoint y: 795, distance: 58.2
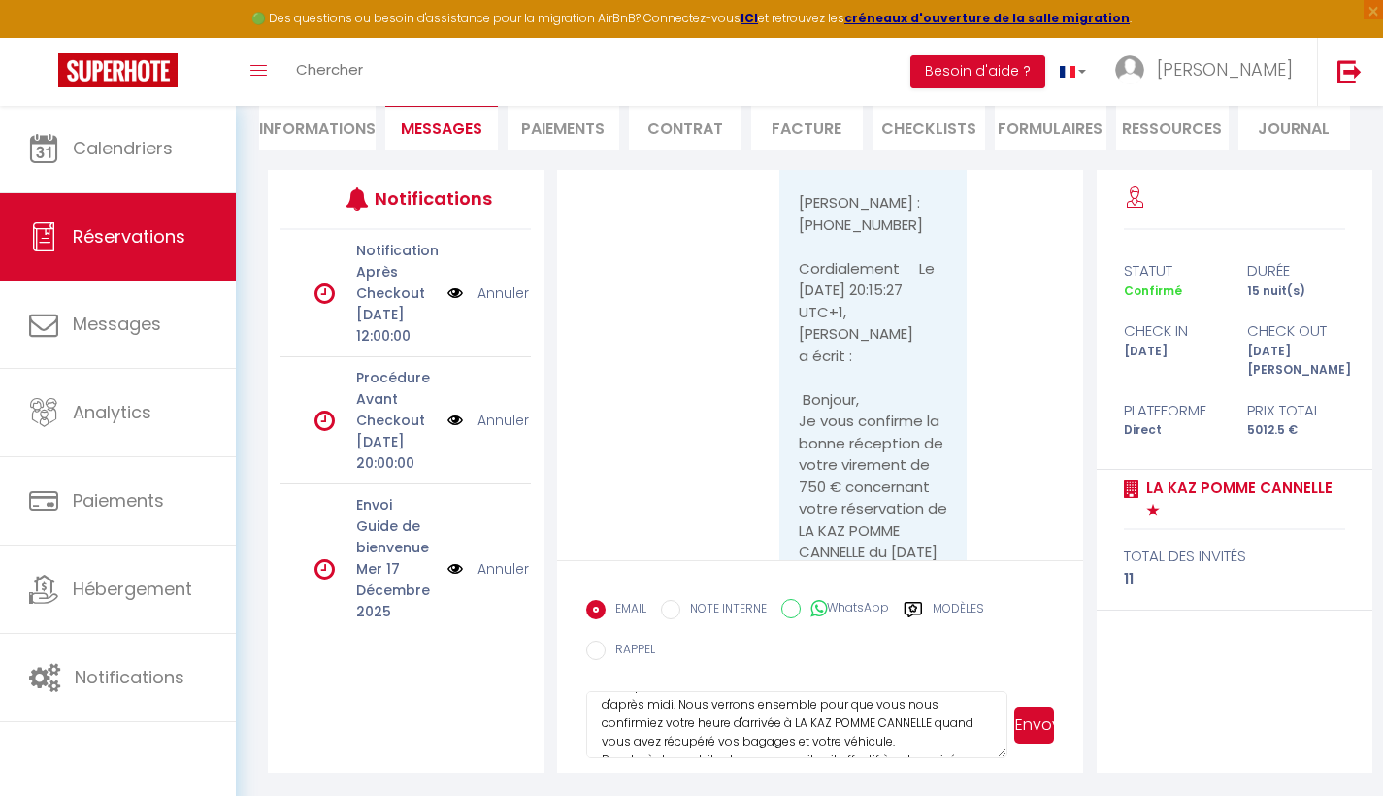
click at [645, 739] on textarea "Bonjour, Merci pour votre confirmation pour votre vol d'arrivée. Nous pourrons …" at bounding box center [797, 725] width 422 height 68
click at [909, 738] on textarea "Bonjour, Merci pour votre confirmation pour votre vol d'arrivée. Nous pourrons …" at bounding box center [797, 725] width 422 height 68
click at [788, 739] on textarea "Bonjour, Merci pour votre confirmation pour votre vol d'arrivée. Nous pourrons …" at bounding box center [797, 725] width 422 height 68
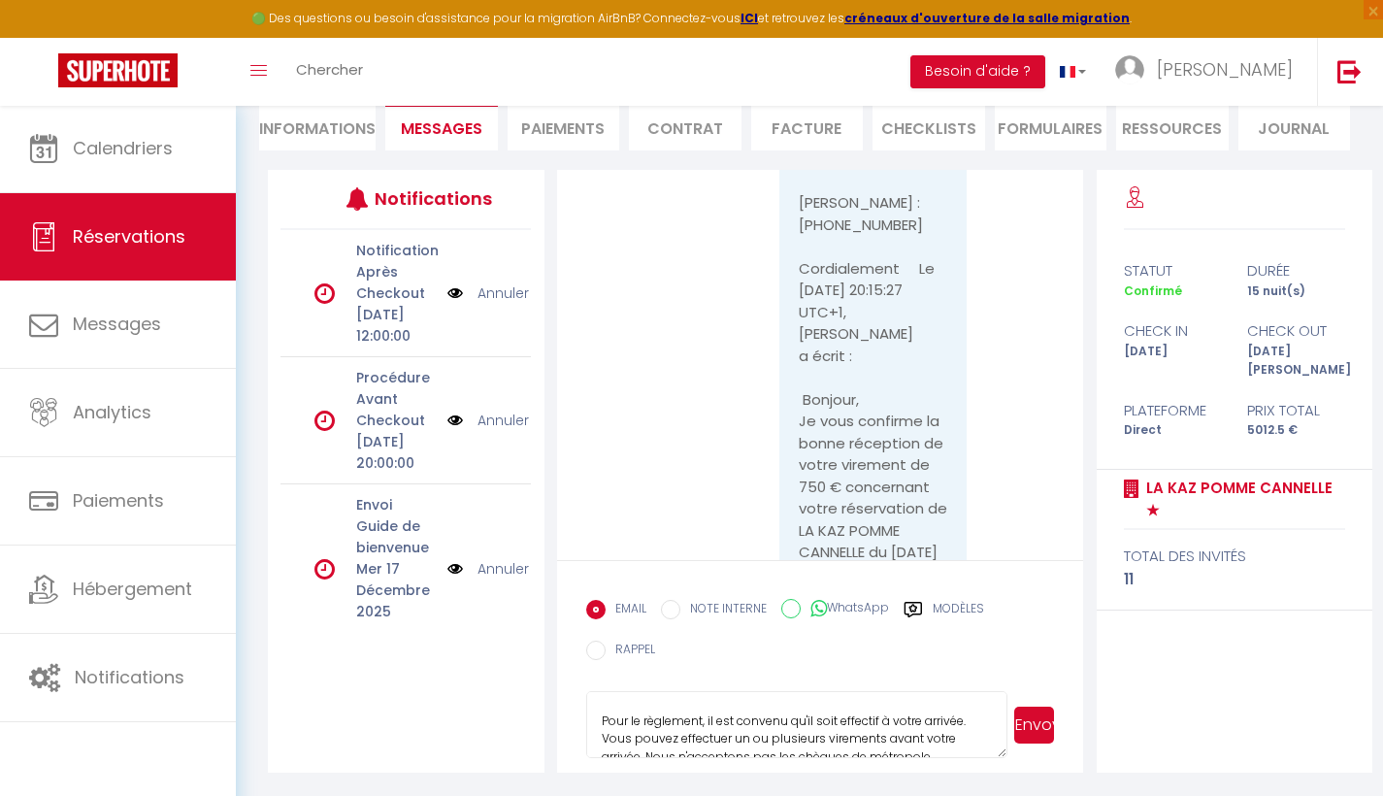
click at [642, 748] on textarea "Bonjour, Merci pour votre confirmation pour votre vol d'arrivée. Nous pourrons …" at bounding box center [797, 725] width 422 height 68
click at [670, 745] on textarea "Bonjour, Merci pour votre confirmation pour votre vol d'arrivée. Nous pourrons …" at bounding box center [797, 725] width 422 height 68
drag, startPoint x: 719, startPoint y: 749, endPoint x: 719, endPoint y: 766, distance: 16.5
click at [719, 750] on textarea "Bonjour, Merci pour votre confirmation pour votre vol d'arrivée. Nous pourrons …" at bounding box center [797, 725] width 422 height 68
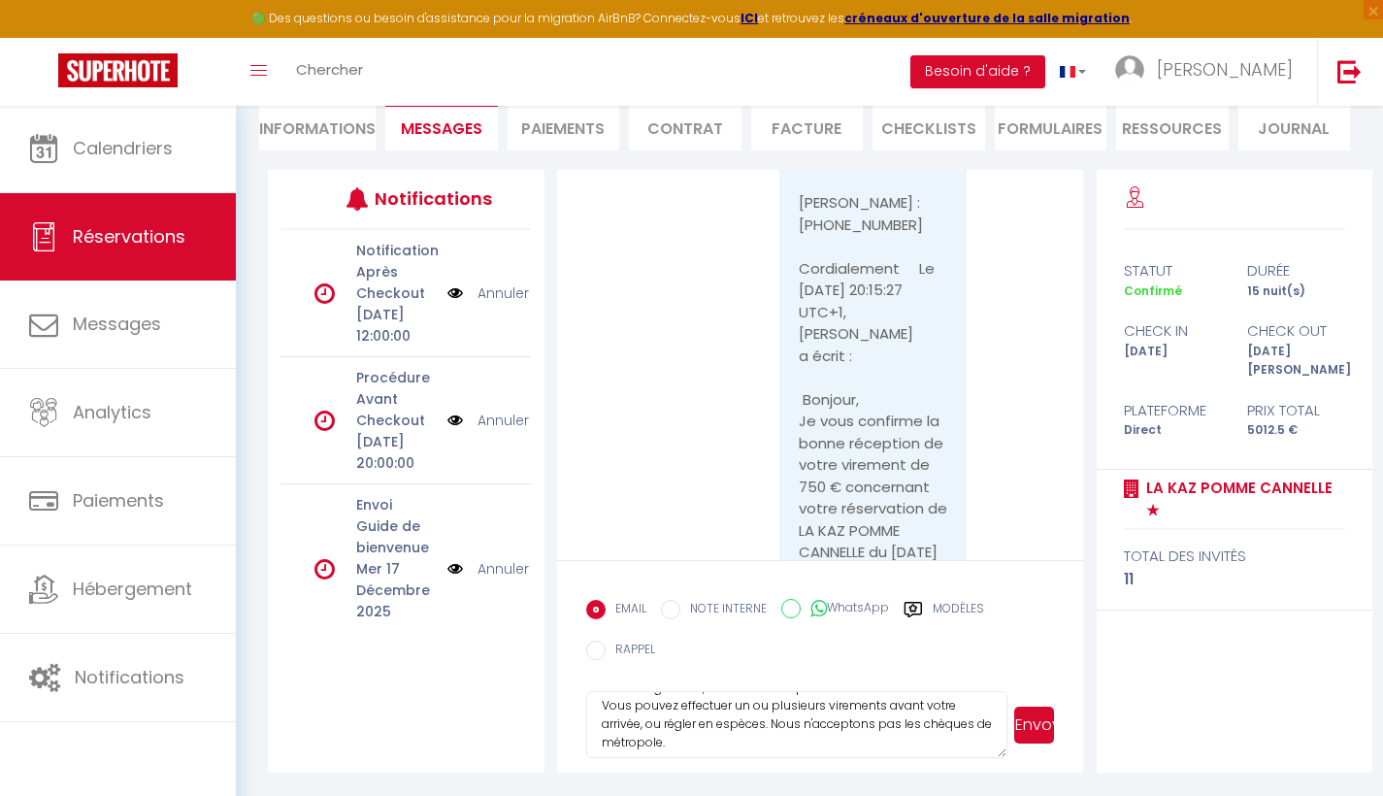
scroll to position [173, 0]
drag, startPoint x: 708, startPoint y: 738, endPoint x: 777, endPoint y: 717, distance: 72.8
click at [777, 717] on textarea "Bonjour, Merci pour votre confirmation pour votre vol d'arrivée. Nous pourrons …" at bounding box center [797, 725] width 422 height 68
drag, startPoint x: 772, startPoint y: 717, endPoint x: 692, endPoint y: 737, distance: 81.9
click at [694, 739] on textarea "Bonjour, Merci pour votre confirmation pour votre vol d'arrivée. Nous pourrons …" at bounding box center [797, 725] width 422 height 68
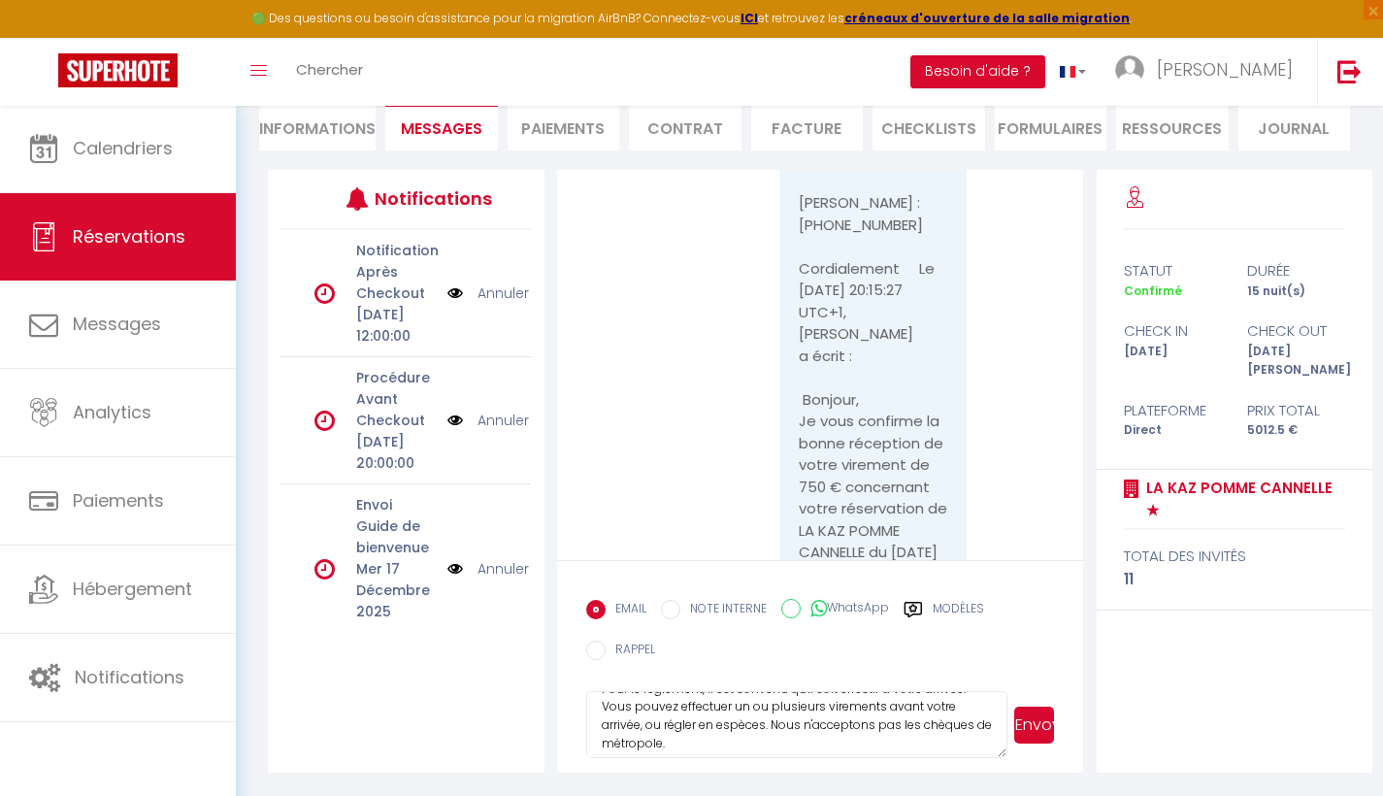
click at [677, 734] on textarea "Bonjour, Merci pour votre confirmation pour votre vol d'arrivée. Nous pourrons …" at bounding box center [797, 725] width 422 height 68
drag, startPoint x: 693, startPoint y: 740, endPoint x: 585, endPoint y: 737, distance: 107.8
click at [586, 738] on textarea "Bonjour, Merci pour votre confirmation pour votre vol d'arrivée. Nous pourrons …" at bounding box center [797, 725] width 422 height 68
click at [793, 699] on textarea "Bonjour, Merci pour votre confirmation pour votre vol d'arrivée. Nous pourrons …" at bounding box center [797, 725] width 422 height 68
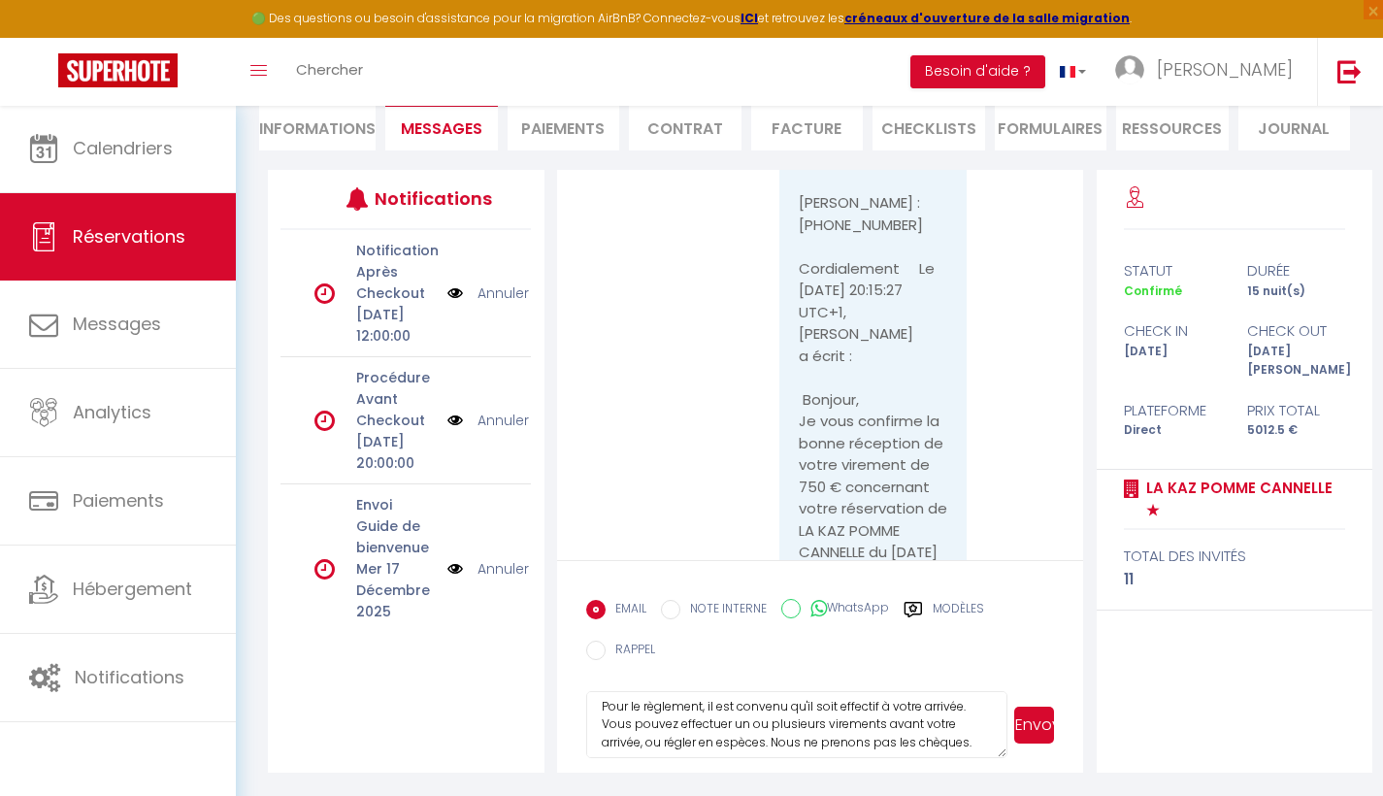
click at [635, 697] on textarea "Bonjour, Merci pour votre confirmation pour votre vol d'arrivée. Nous pourrons …" at bounding box center [797, 725] width 422 height 68
drag, startPoint x: 796, startPoint y: 701, endPoint x: 676, endPoint y: 702, distance: 120.4
click at [676, 702] on textarea "Bonjour, Merci pour votre confirmation pour votre vol d'arrivée. Nous pourrons …" at bounding box center [797, 725] width 422 height 68
click at [789, 706] on textarea "Bonjour, Merci pour votre confirmation pour votre vol d'arrivée. Nous pourrons …" at bounding box center [797, 725] width 422 height 68
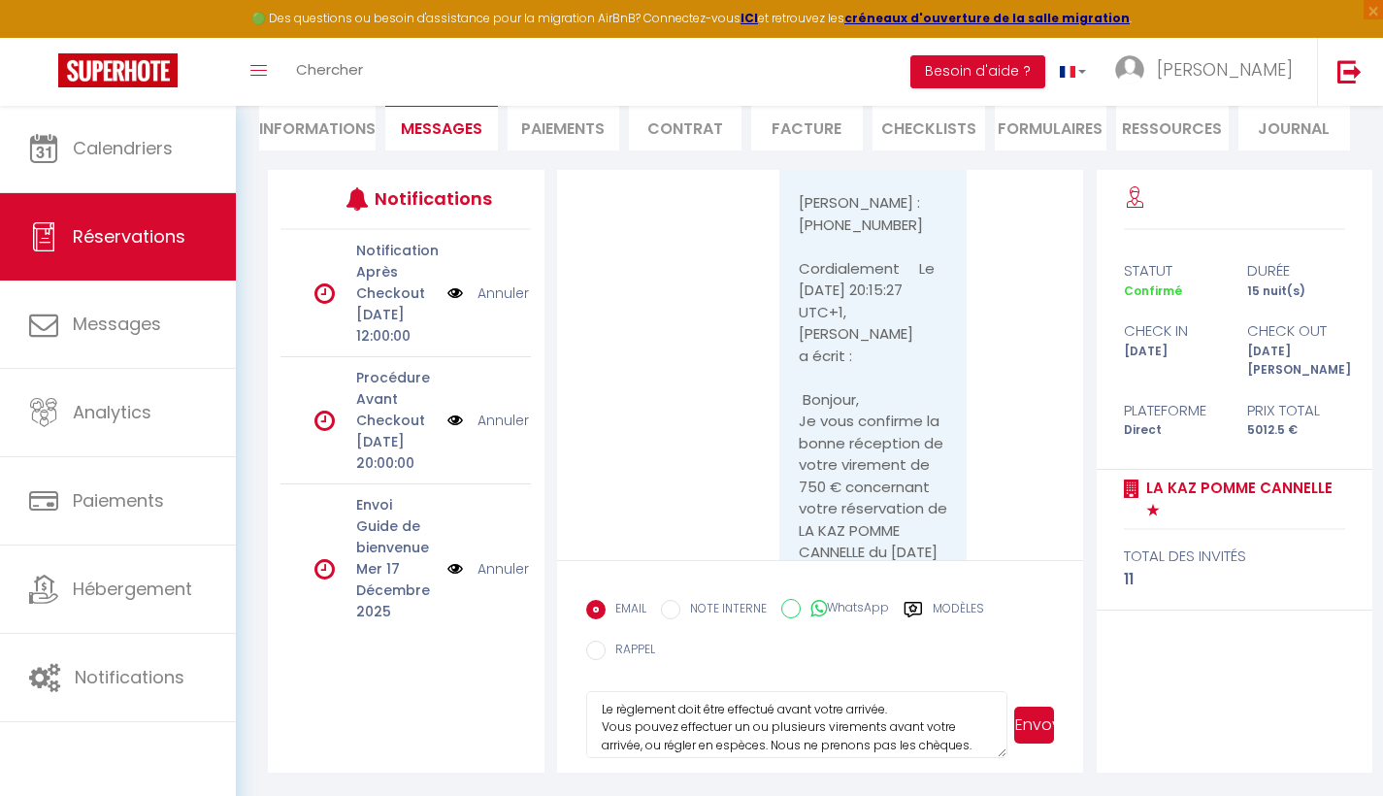
click at [780, 705] on textarea "Bonjour, Merci pour votre confirmation pour votre vol d'arrivée. Nous pourrons …" at bounding box center [797, 725] width 422 height 68
click at [919, 703] on textarea "Bonjour, Merci pour votre confirmation pour votre vol d'arrivée. Nous pourrons …" at bounding box center [797, 725] width 422 height 68
click at [768, 739] on textarea "Bonjour, Merci pour votre confirmation pour votre vol d'arrivée. Nous pourrons …" at bounding box center [797, 725] width 422 height 68
click at [686, 733] on textarea "Bonjour, Merci pour votre confirmation pour votre vol d'arrivée. Nous pourrons …" at bounding box center [797, 725] width 422 height 68
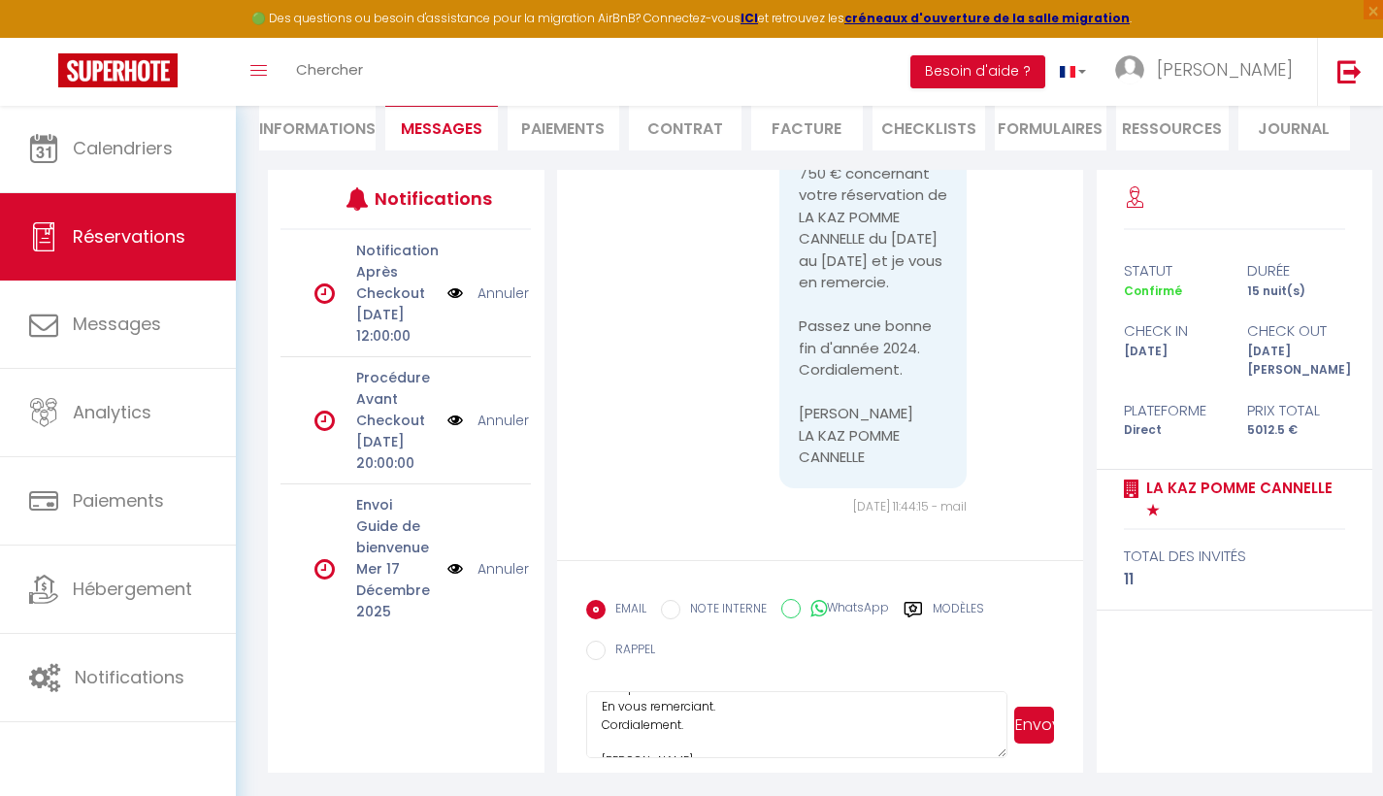
scroll to position [246, 0]
type textarea "Bonjour, Merci pour votre confirmation pour votre vol d'arrivée. Nous pourrons …"
click at [1027, 714] on button "Envoyer" at bounding box center [1034, 725] width 40 height 37
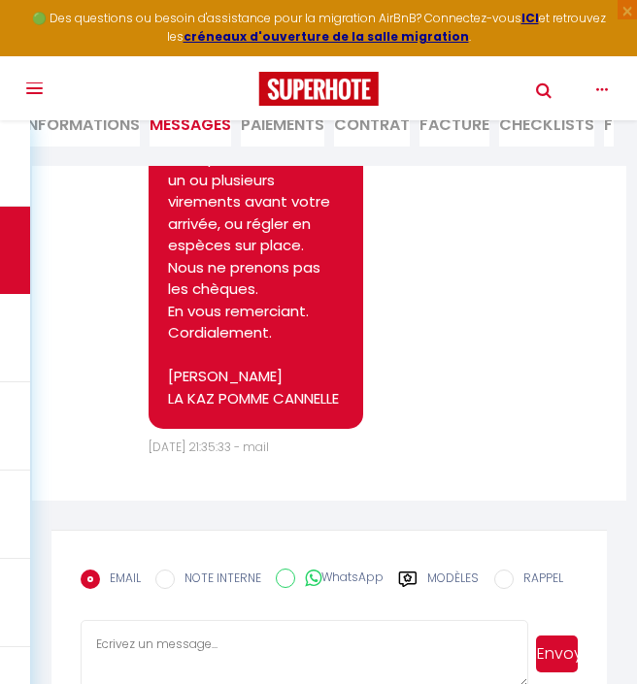
scroll to position [17708, 0]
